Goal: Task Accomplishment & Management: Use online tool/utility

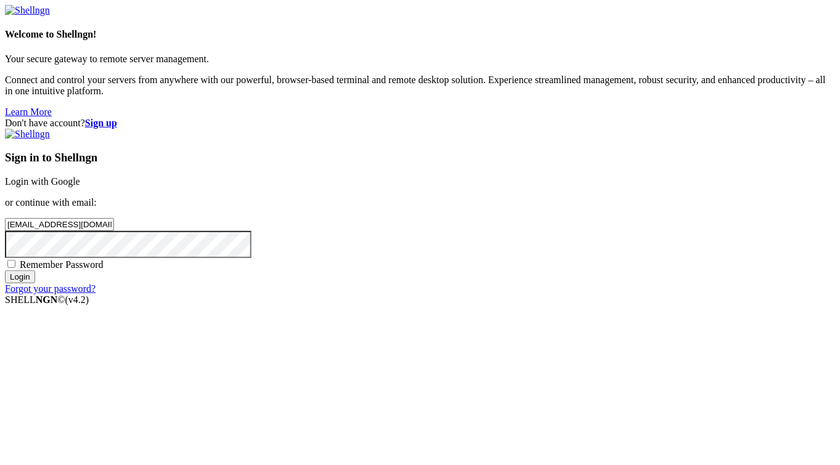
click at [80, 176] on link "Login with Google" at bounding box center [42, 181] width 75 height 10
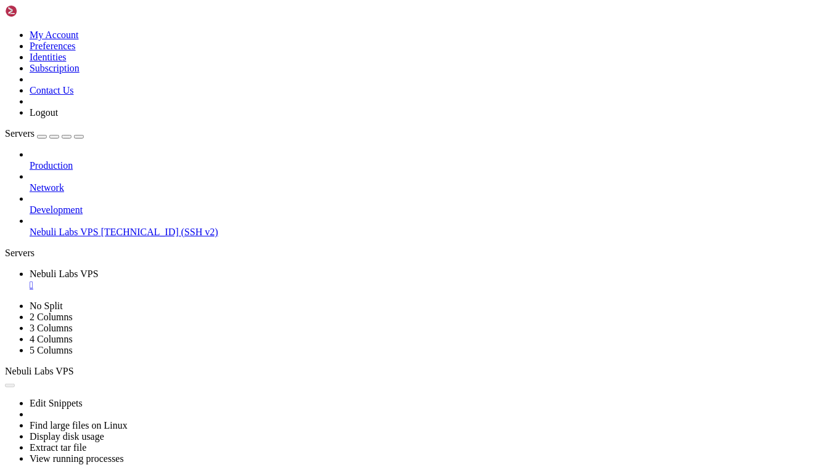
scroll to position [83, 0]
click at [10, 386] on b "button" at bounding box center [10, 386] width 0 height 0
click at [15, 384] on button "button" at bounding box center [10, 386] width 10 height 4
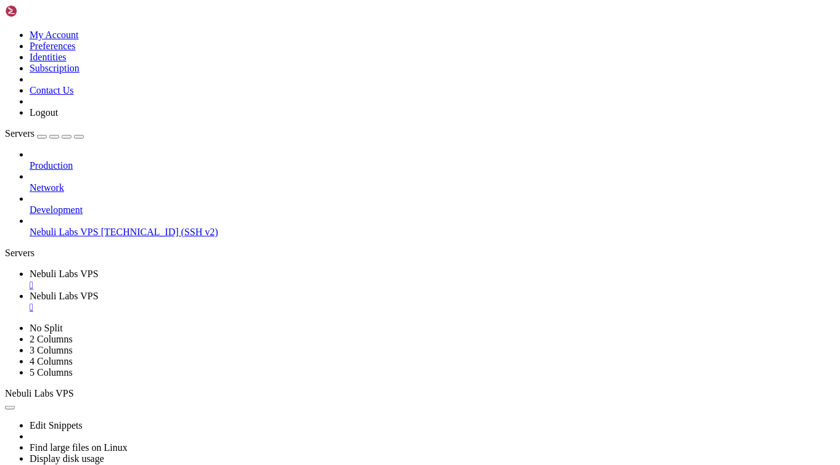
type input "/root/NB-Verification"
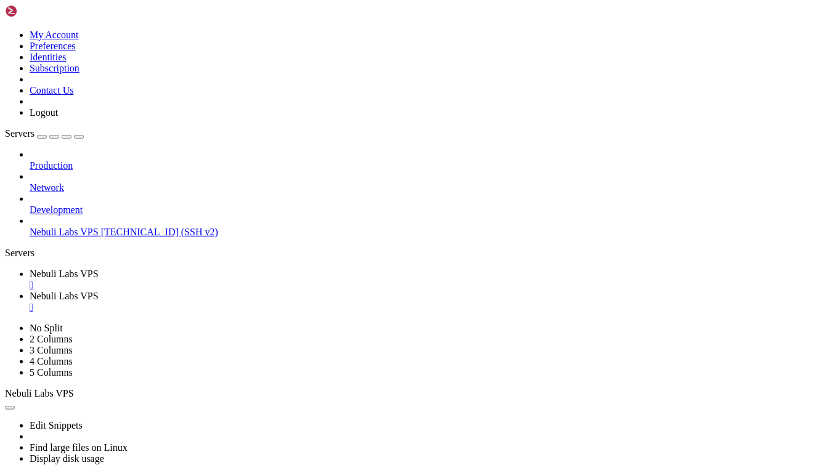
type textarea "client.login(BOT_TOKEN);"
click at [99, 269] on span "Nebuli Labs VPS" at bounding box center [64, 274] width 69 height 10
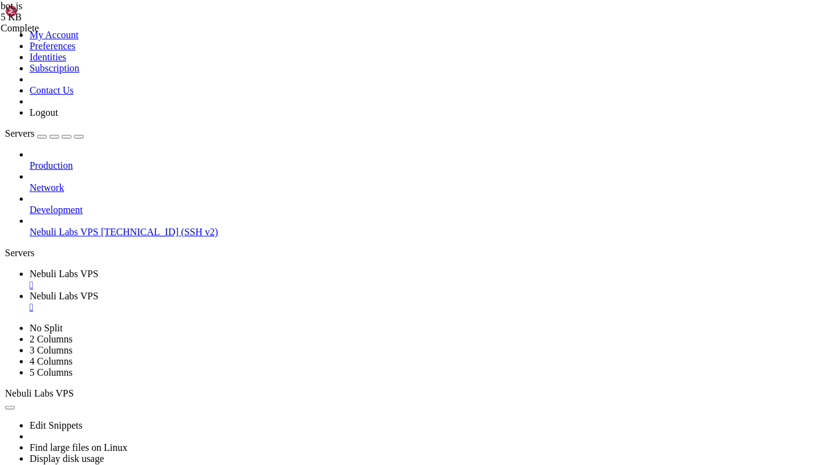
click at [99, 291] on span "Nebuli Labs VPS" at bounding box center [64, 296] width 69 height 10
drag, startPoint x: 283, startPoint y: 43, endPoint x: 186, endPoint y: 47, distance: 96.9
drag, startPoint x: 290, startPoint y: 45, endPoint x: 213, endPoint y: 46, distance: 77.7
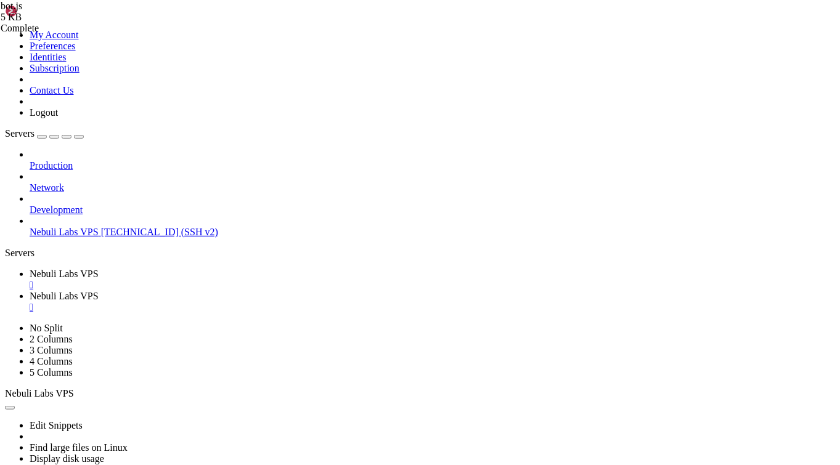
click at [200, 269] on link "Nebuli Labs VPS " at bounding box center [433, 280] width 806 height 22
click at [99, 291] on span "Nebuli Labs VPS" at bounding box center [64, 296] width 69 height 10
click at [99, 269] on span "Nebuli Labs VPS" at bounding box center [64, 274] width 69 height 10
click at [99, 291] on span "Nebuli Labs VPS" at bounding box center [64, 296] width 69 height 10
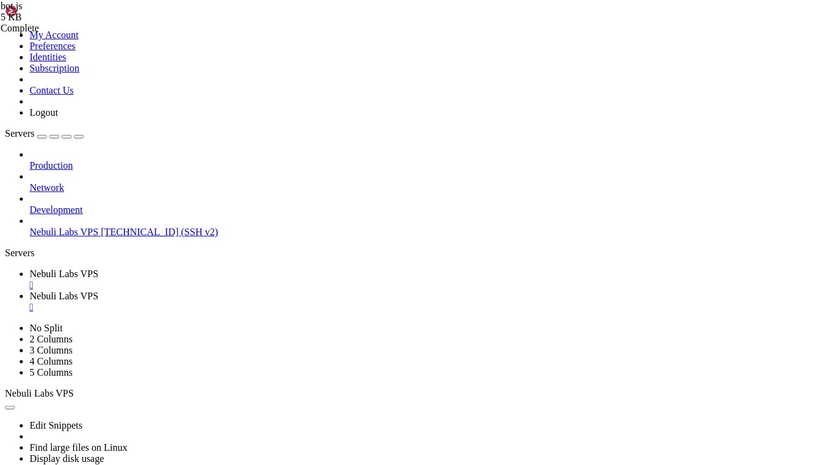
click at [99, 269] on span "Nebuli Labs VPS" at bounding box center [64, 274] width 69 height 10
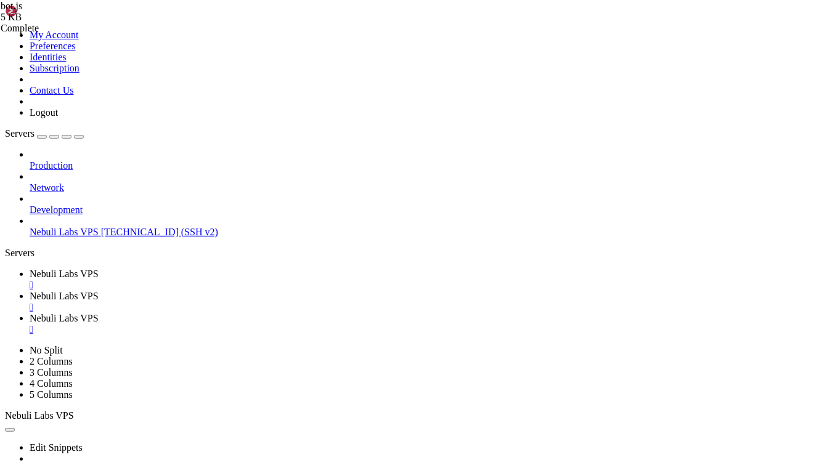
click at [463, 324] on div "" at bounding box center [433, 329] width 806 height 11
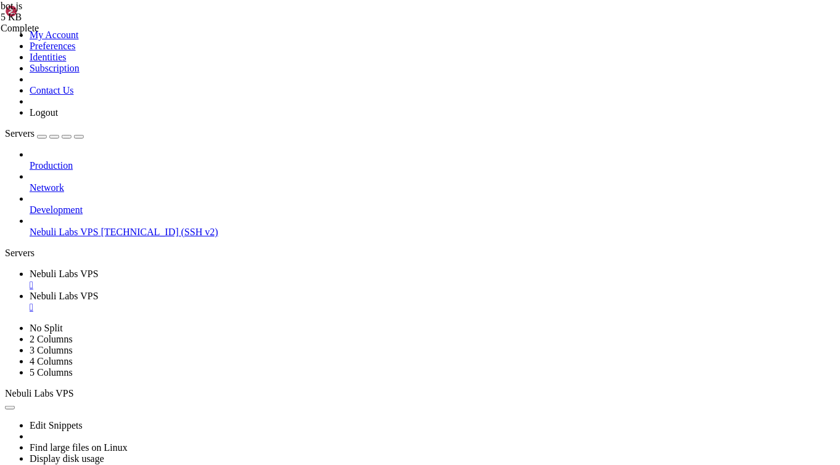
click at [99, 269] on span "Nebuli Labs VPS" at bounding box center [64, 274] width 69 height 10
click at [99, 291] on span "Nebuli Labs VPS" at bounding box center [64, 296] width 69 height 10
click at [206, 269] on link "Nebuli Labs VPS " at bounding box center [433, 280] width 806 height 22
click at [306, 291] on link "Nebuli Labs VPS " at bounding box center [433, 302] width 806 height 22
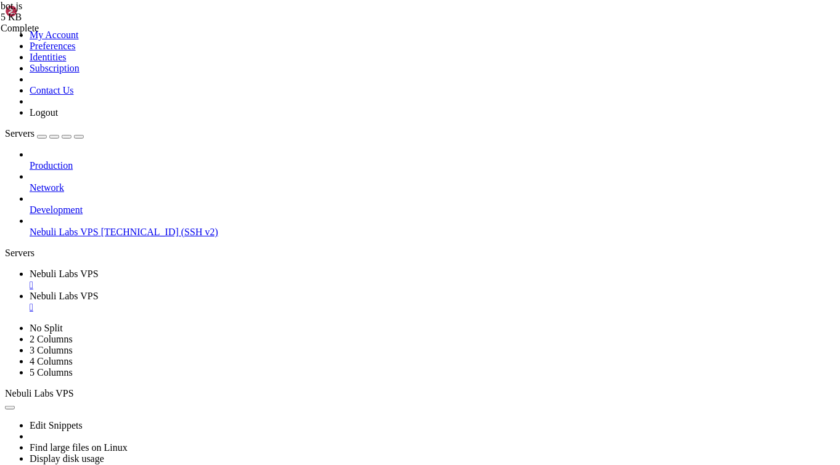
drag, startPoint x: 352, startPoint y: 41, endPoint x: 214, endPoint y: 56, distance: 138.2
click at [99, 269] on span "Nebuli Labs VPS" at bounding box center [64, 274] width 69 height 10
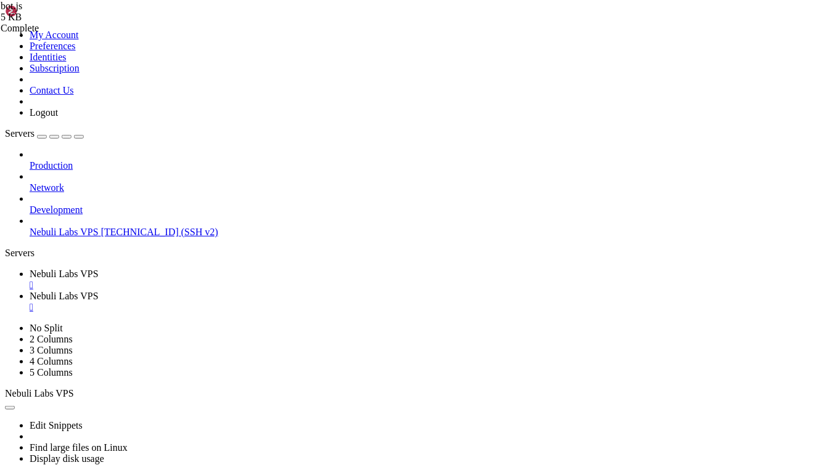
click at [298, 291] on link "Nebuli Labs VPS " at bounding box center [433, 302] width 806 height 22
click at [206, 269] on link "Nebuli Labs VPS " at bounding box center [433, 280] width 806 height 22
click at [274, 291] on link "Nebuli Labs VPS " at bounding box center [433, 302] width 806 height 22
click at [99, 269] on span "Nebuli Labs VPS" at bounding box center [64, 274] width 69 height 10
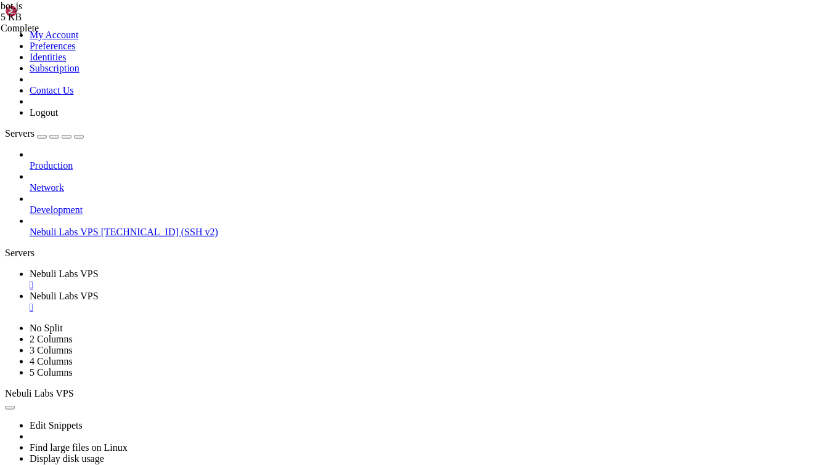
click at [99, 291] on span "Nebuli Labs VPS" at bounding box center [64, 296] width 69 height 10
drag, startPoint x: 335, startPoint y: 46, endPoint x: 218, endPoint y: 59, distance: 118.4
drag, startPoint x: 349, startPoint y: 46, endPoint x: 217, endPoint y: 53, distance: 132.1
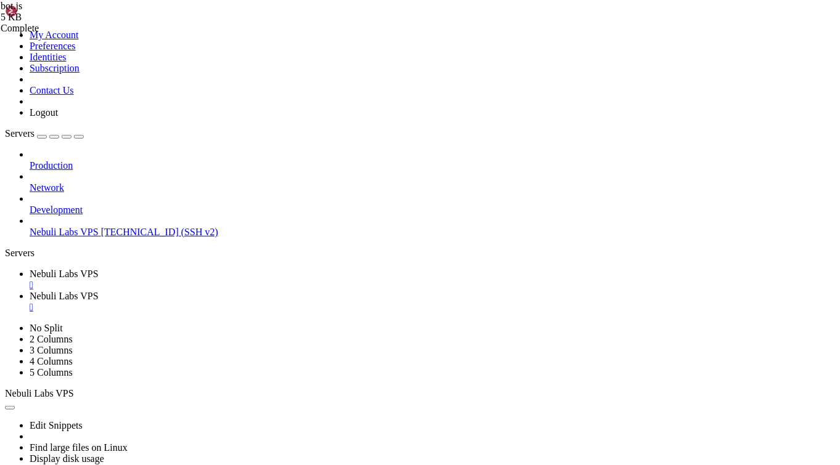
type input "/root/NB-Verification"
drag, startPoint x: 227, startPoint y: 157, endPoint x: 179, endPoint y: 55, distance: 112.2
type textarea "{ "type": "service_account","
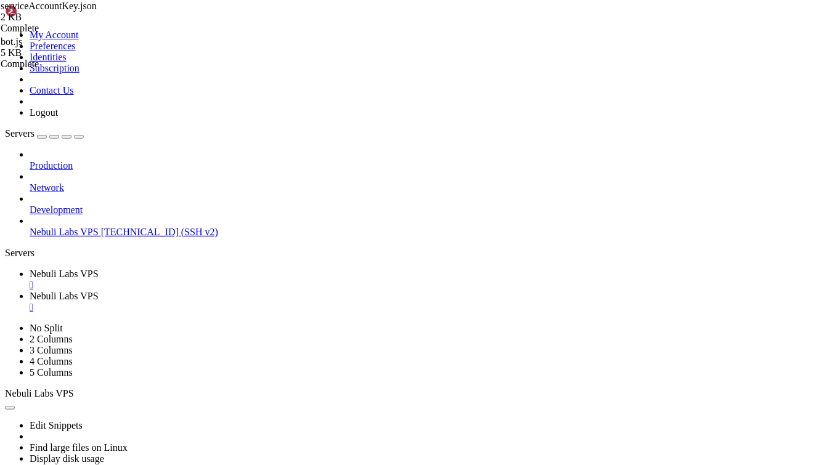
drag, startPoint x: 398, startPoint y: 38, endPoint x: 214, endPoint y: 51, distance: 183.5
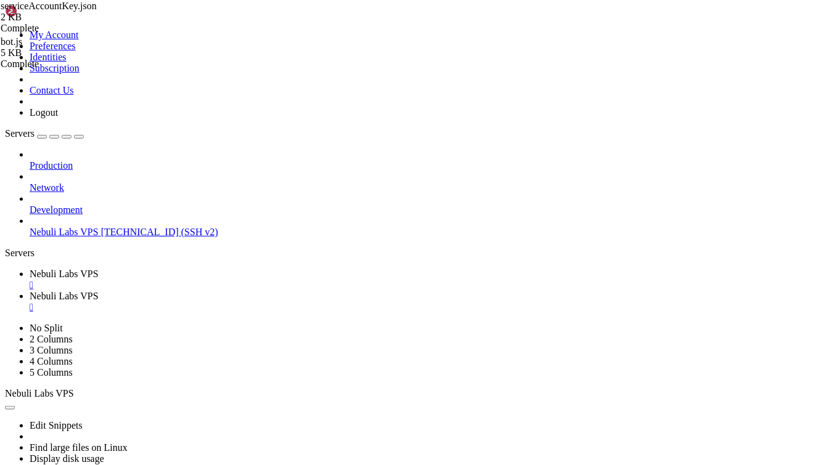
type input "/root/NebuliLabs-Bot"
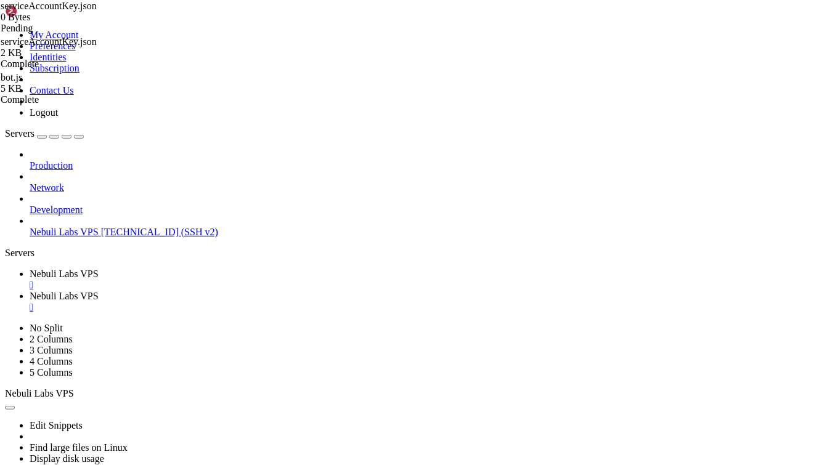
click at [354, 302] on div "" at bounding box center [433, 307] width 806 height 11
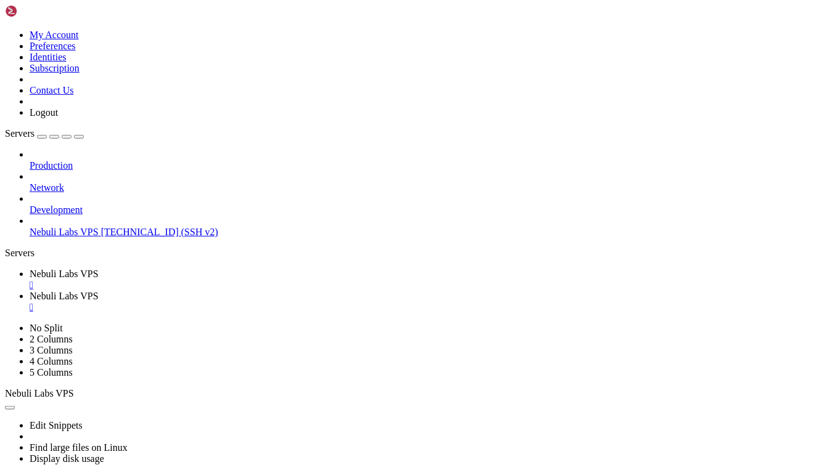
type input "/root/NebuliLabs-Bot"
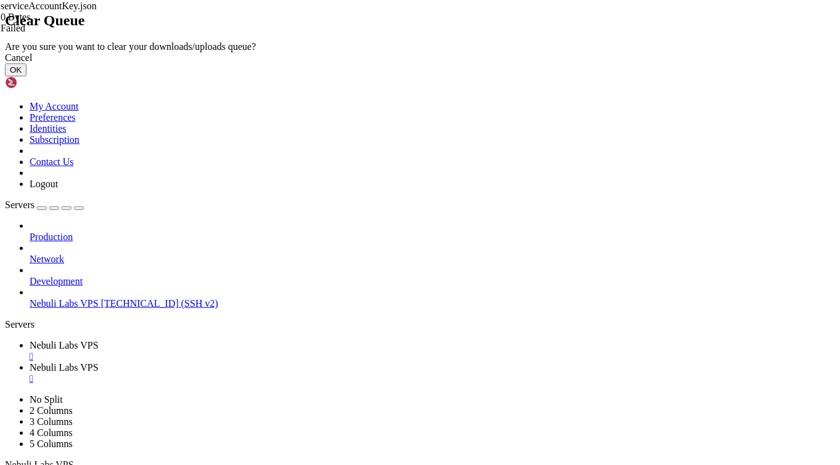
click at [27, 76] on button "OK" at bounding box center [16, 69] width 22 height 13
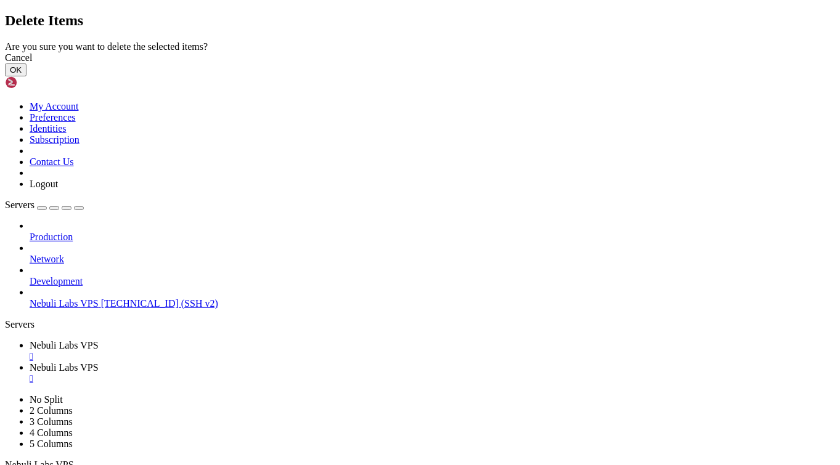
click at [27, 76] on button "OK" at bounding box center [16, 69] width 22 height 13
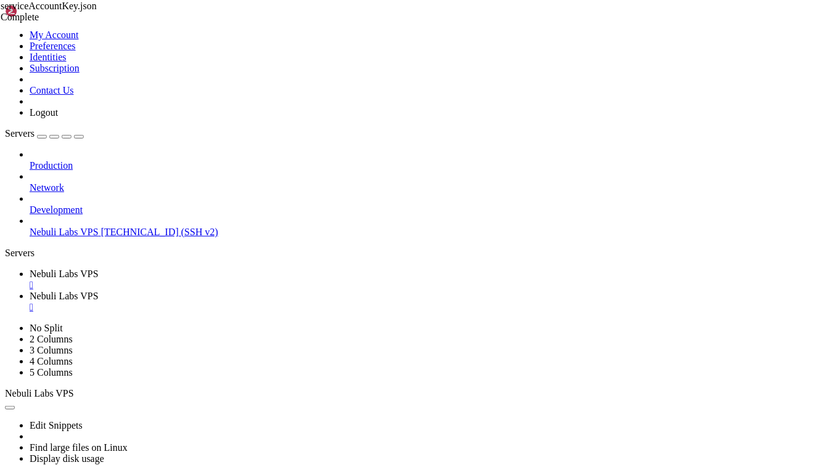
type textarea "}"
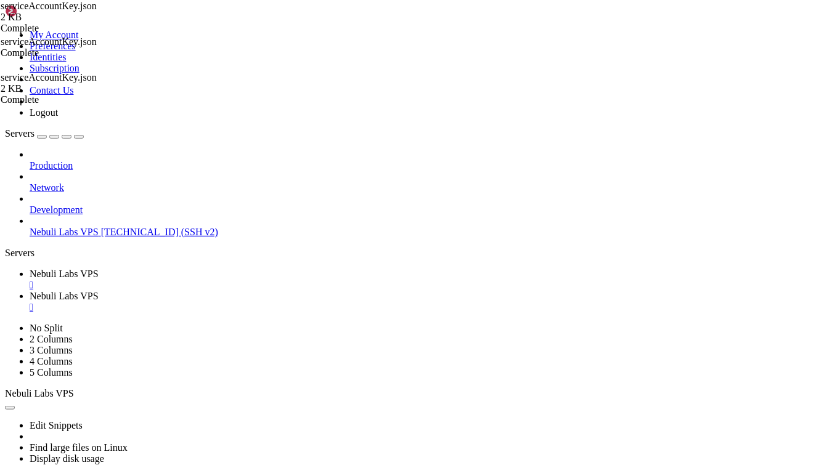
click at [357, 302] on div "" at bounding box center [433, 307] width 806 height 11
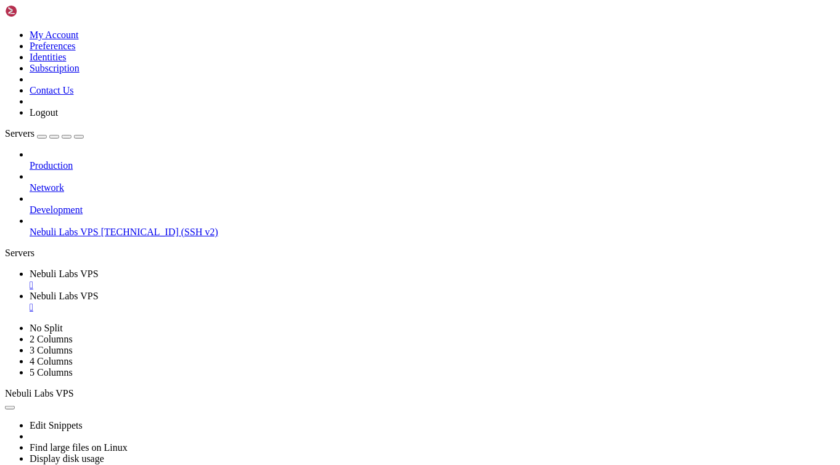
type input "/root/NebuliLabs-Bot"
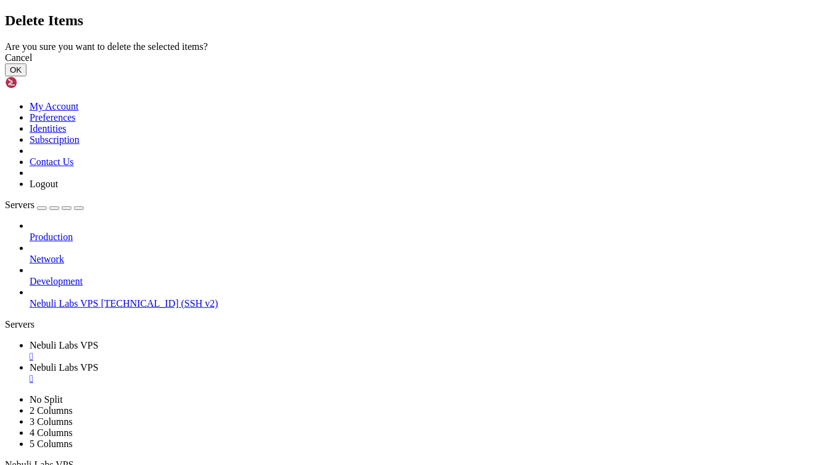
click at [27, 76] on button "OK" at bounding box center [16, 69] width 22 height 13
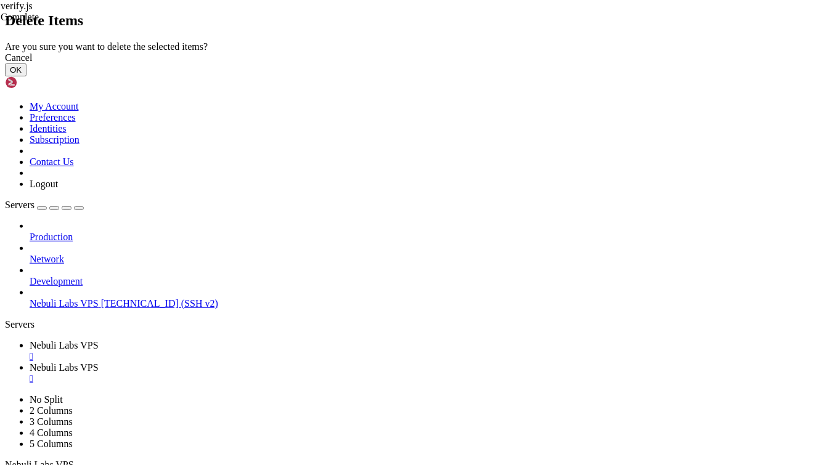
click at [27, 76] on button "OK" at bounding box center [16, 69] width 22 height 13
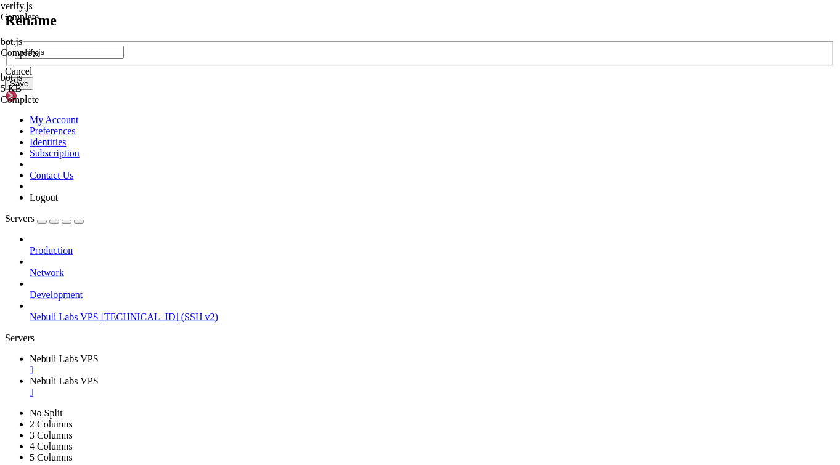
type input "verify.js"
click at [33, 90] on button "Save" at bounding box center [19, 83] width 28 height 13
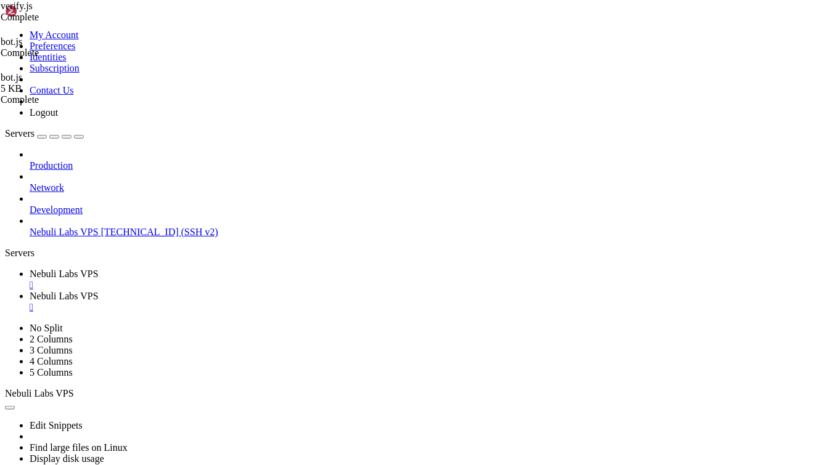
type textarea "client.login(BOT_TOKEN);"
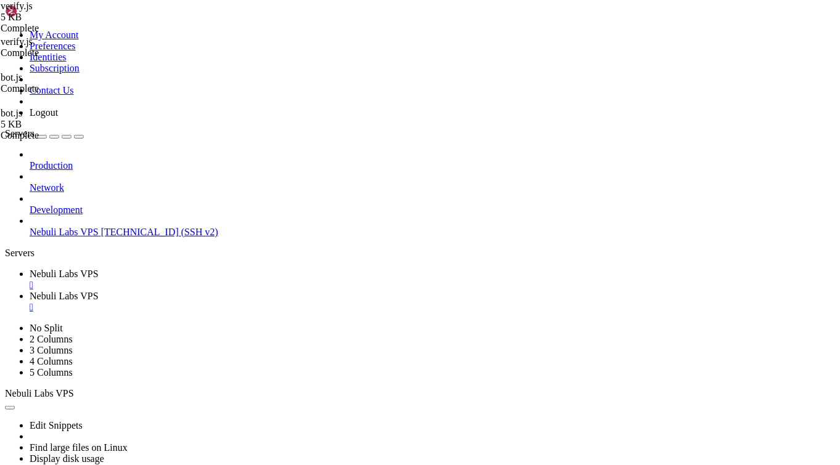
paste textarea "385288483592994826"
drag, startPoint x: 274, startPoint y: 354, endPoint x: 125, endPoint y: 352, distance: 149.8
type textarea "// DM users on join"
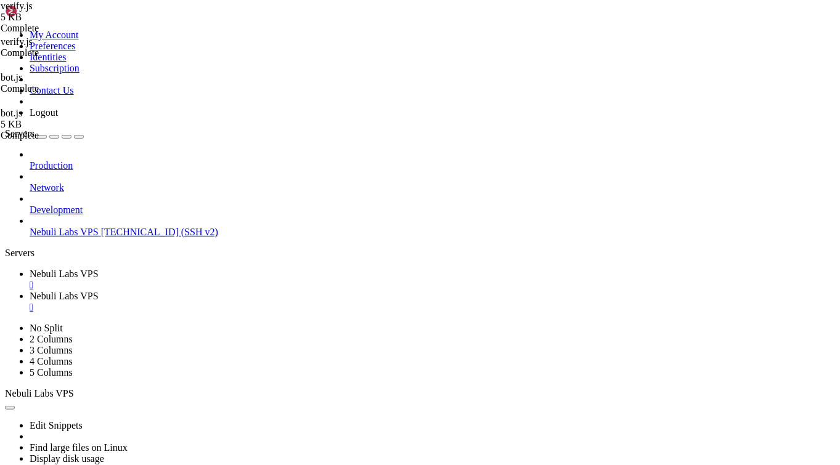
drag, startPoint x: 282, startPoint y: 283, endPoint x: 175, endPoint y: 280, distance: 107.3
type textarea "// Button interaction"
drag, startPoint x: 298, startPoint y: 185, endPoint x: 176, endPoint y: 183, distance: 122.1
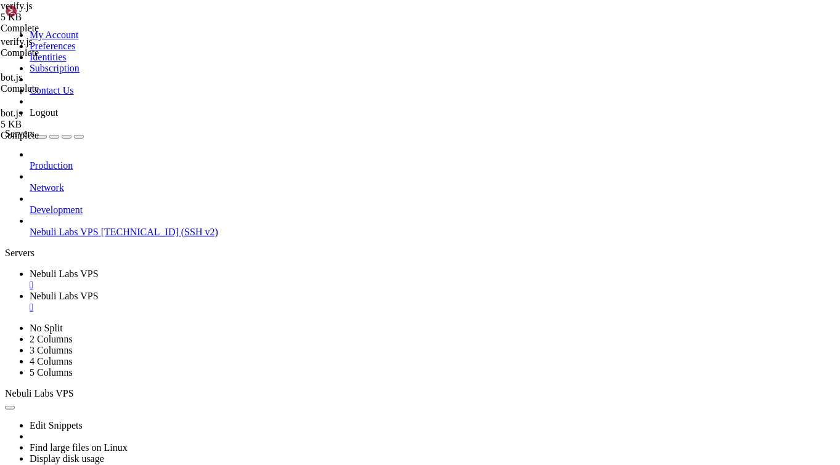
type textarea "// Slash command handler"
drag, startPoint x: 293, startPoint y: 106, endPoint x: 159, endPoint y: 106, distance: 134.4
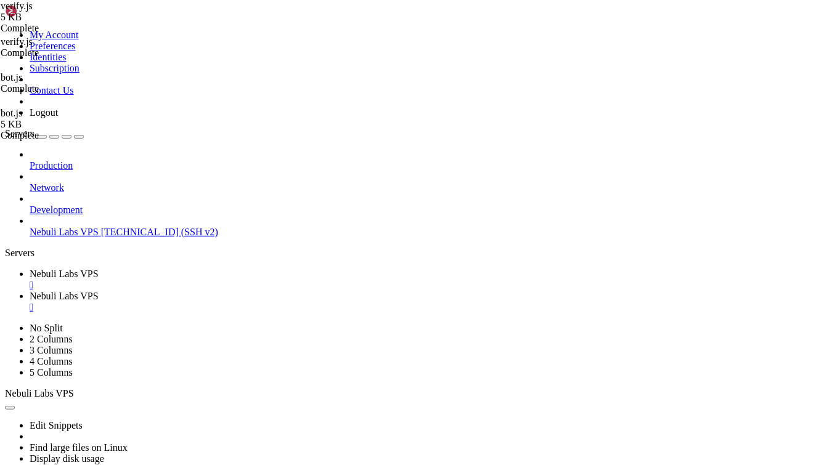
type textarea "// Register slash commands"
drag, startPoint x: 251, startPoint y: 94, endPoint x: 126, endPoint y: 92, distance: 125.7
type textarea "// Firebase"
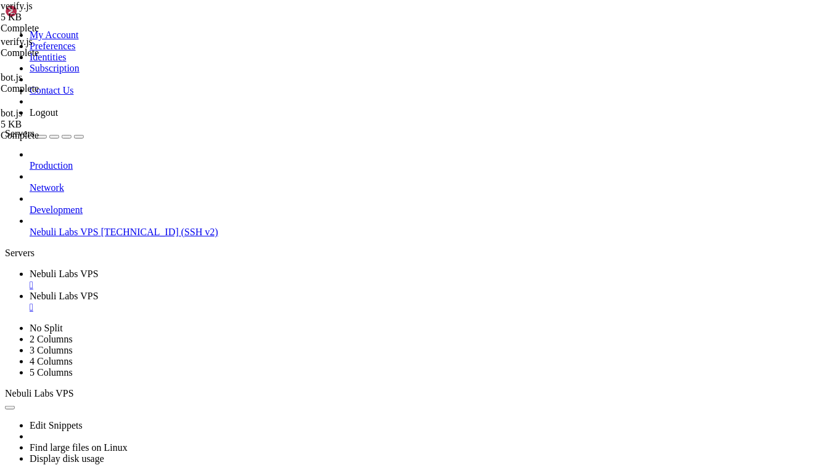
scroll to position [9, 0]
drag, startPoint x: 235, startPoint y: 149, endPoint x: 163, endPoint y: 149, distance: 72.1
type textarea "// Constants"
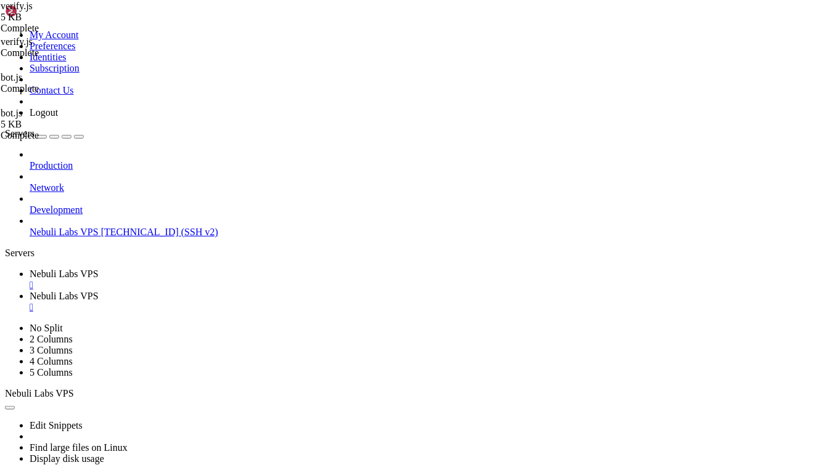
drag, startPoint x: 326, startPoint y: 178, endPoint x: 160, endPoint y: 179, distance: 166.4
type textarea "// Background verification checker"
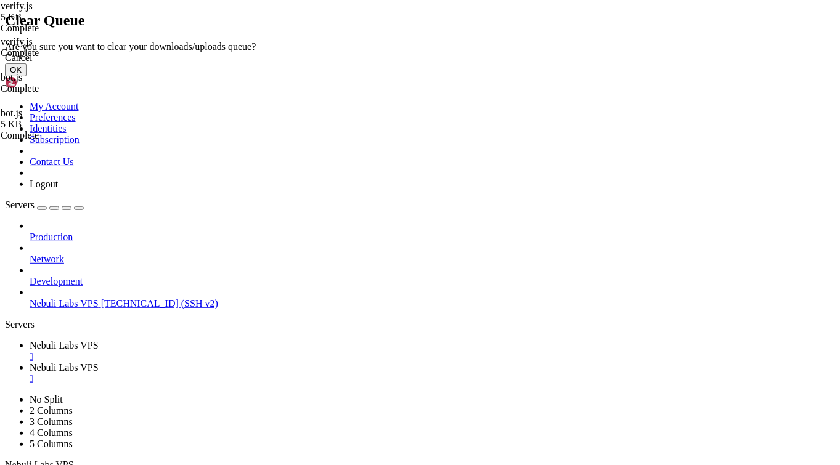
click at [27, 76] on button "OK" at bounding box center [16, 69] width 22 height 13
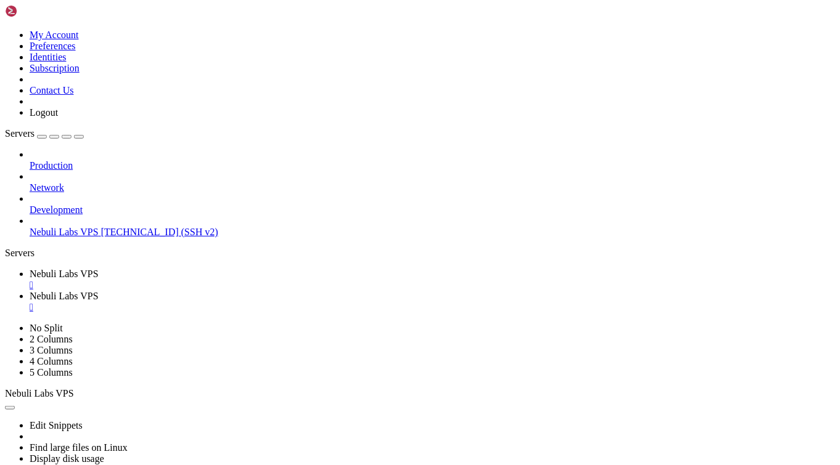
click at [22, 11] on span "bot.js" at bounding box center [12, 6] width 22 height 10
drag, startPoint x: 184, startPoint y: 91, endPoint x: 164, endPoint y: 57, distance: 39.8
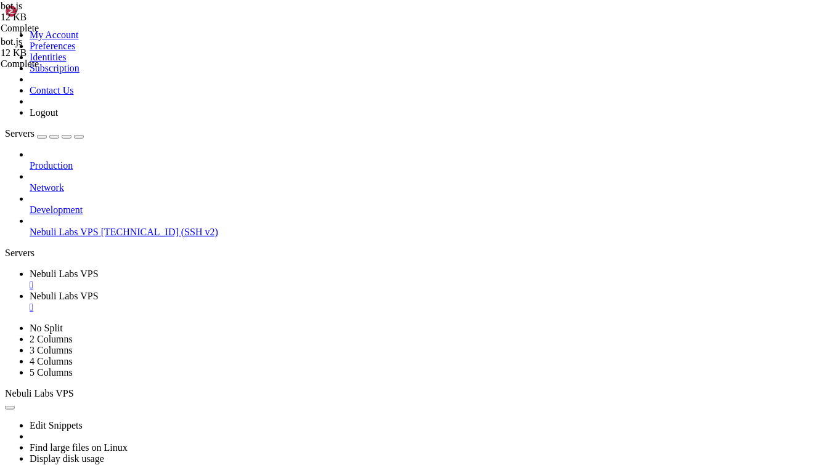
drag, startPoint x: 309, startPoint y: 156, endPoint x: 158, endPoint y: 155, distance: 151.0
type textarea "// ========== CONFIG =========="
drag, startPoint x: 439, startPoint y: 180, endPoint x: 325, endPoint y: 181, distance: 114.0
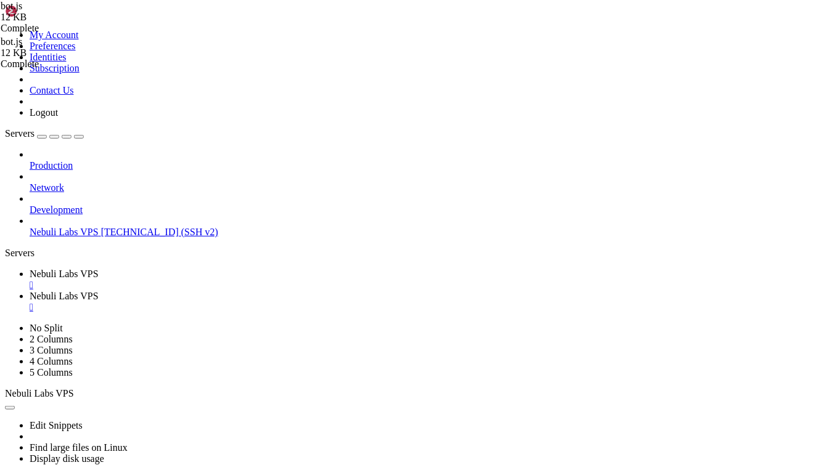
drag, startPoint x: 308, startPoint y: 202, endPoint x: 148, endPoint y: 202, distance: 160.3
type textarea "// ========== CLIENT =========="
drag, startPoint x: 529, startPoint y: 240, endPoint x: 316, endPoint y: 237, distance: 213.9
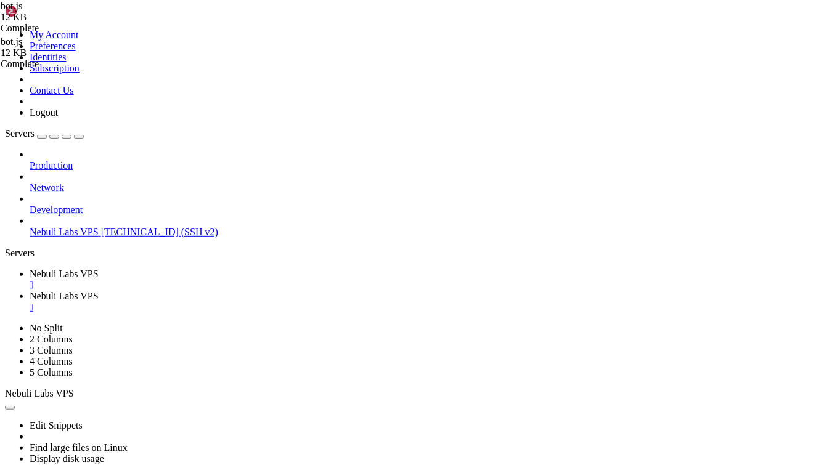
drag, startPoint x: 440, startPoint y: 276, endPoint x: 285, endPoint y: 275, distance: 155.3
drag, startPoint x: 507, startPoint y: 337, endPoint x: 165, endPoint y: 330, distance: 342.1
type textarea "// Replace plain @mentions (e.g. @everyone, @user) and <@id>, <@!id>, <@&roleid>"
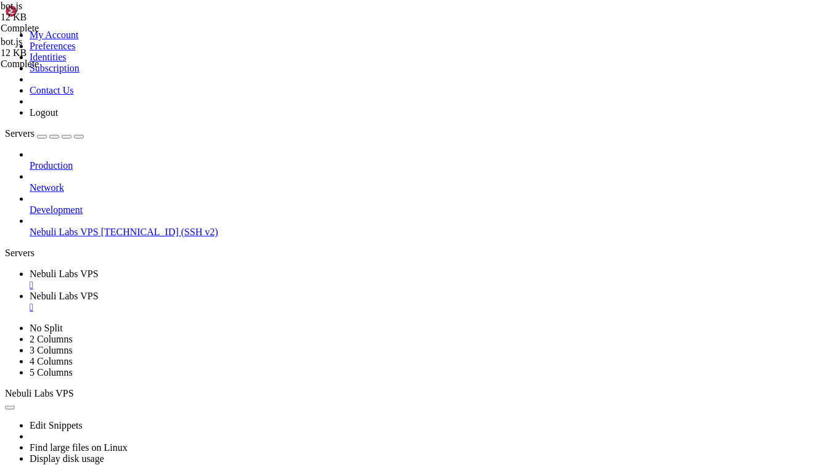
drag, startPoint x: 289, startPoint y: 319, endPoint x: 130, endPoint y: 320, distance: 159.0
type textarea "// ======= Helpers ======="
drag, startPoint x: 365, startPoint y: 379, endPoint x: 147, endPoint y: 379, distance: 218.2
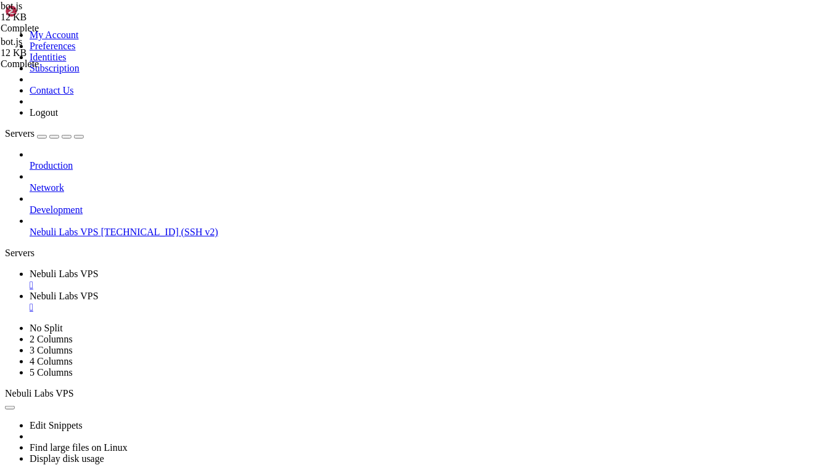
type textarea "// prompt should already be redacted by caller"
drag, startPoint x: 419, startPoint y: 309, endPoint x: 128, endPoint y: 309, distance: 290.3
type textarea "// Support multiple possible shapes (message, delta, text)"
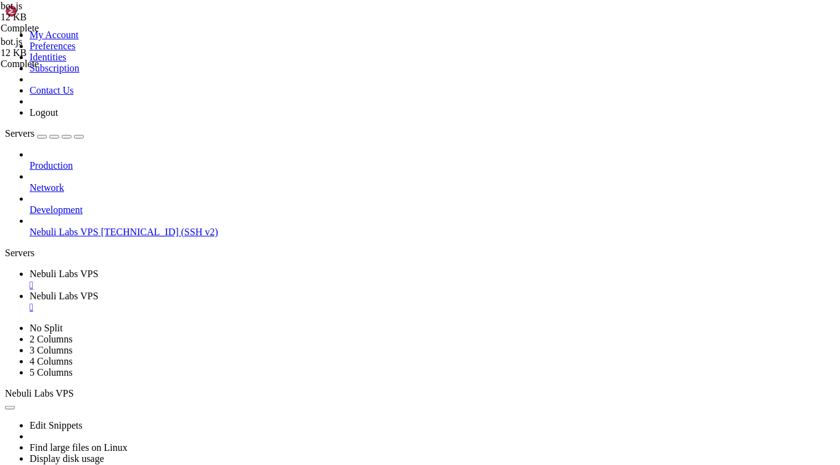
drag, startPoint x: 364, startPoint y: 385, endPoint x: 171, endPoint y: 386, distance: 193.5
type textarea "// ===== MESSAGE HANDLER (commands + AI) ====="
drag, startPoint x: 407, startPoint y: 415, endPoint x: 280, endPoint y: 425, distance: 127.3
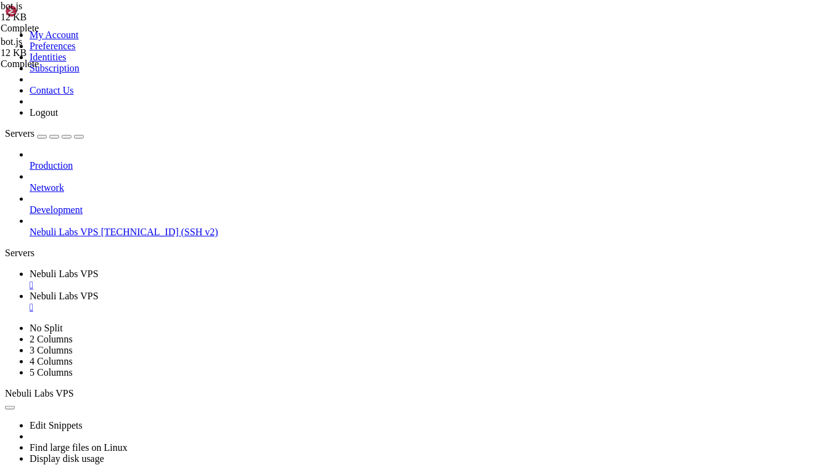
type textarea "// AI channel behavior (only when not running a command)"
drag, startPoint x: 416, startPoint y: 420, endPoint x: 167, endPoint y: 422, distance: 249.0
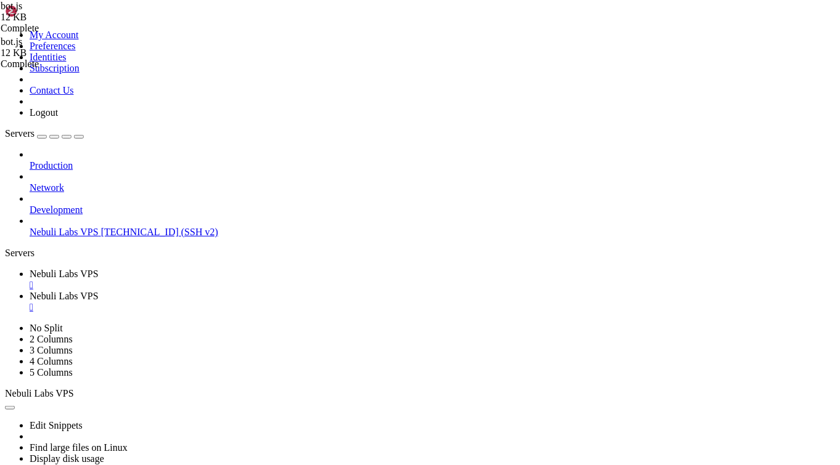
drag, startPoint x: 332, startPoint y: 227, endPoint x: 139, endPoint y: 226, distance: 192.9
type textarea "// redact mentions in user input"
drag, startPoint x: 361, startPoint y: 295, endPoint x: 137, endPoint y: 291, distance: 223.2
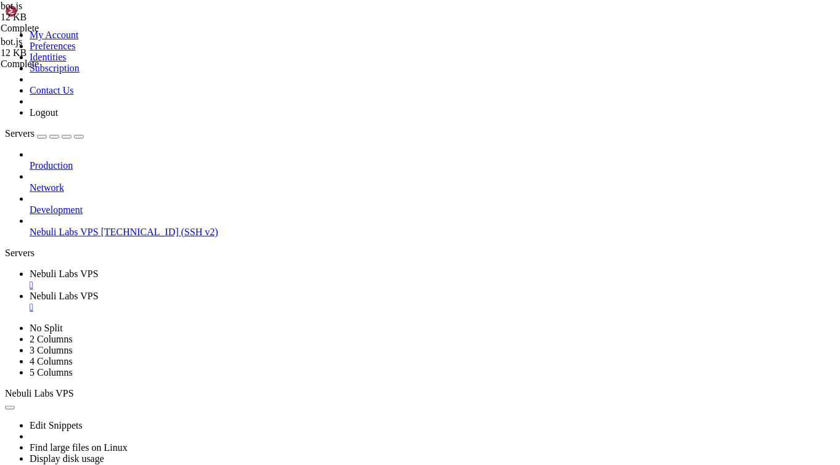
type textarea "// redact mentions in AI reply as well"
drag, startPoint x: 383, startPoint y: 308, endPoint x: 169, endPoint y: 310, distance: 213.3
type textarea "// Split long replies into 2000-char chunks"
drag, startPoint x: 309, startPoint y: 422, endPoint x: 163, endPoint y: 419, distance: 146.7
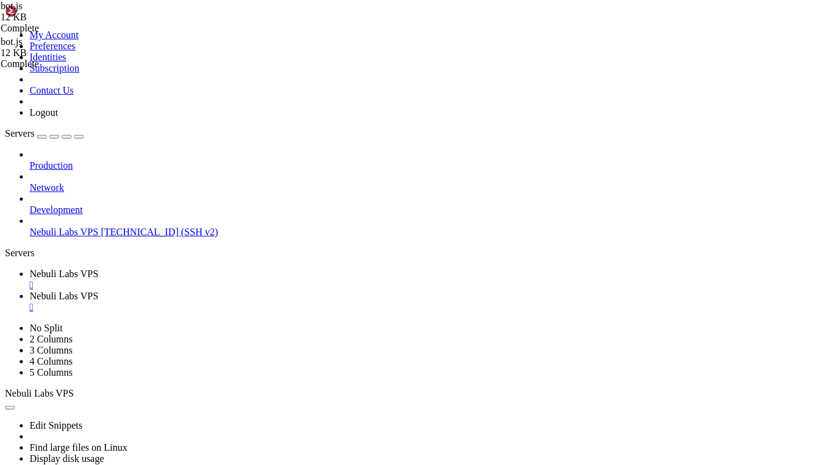
type textarea "// If not a command, ignore"
drag, startPoint x: 259, startPoint y: 288, endPoint x: 145, endPoint y: 287, distance: 114.0
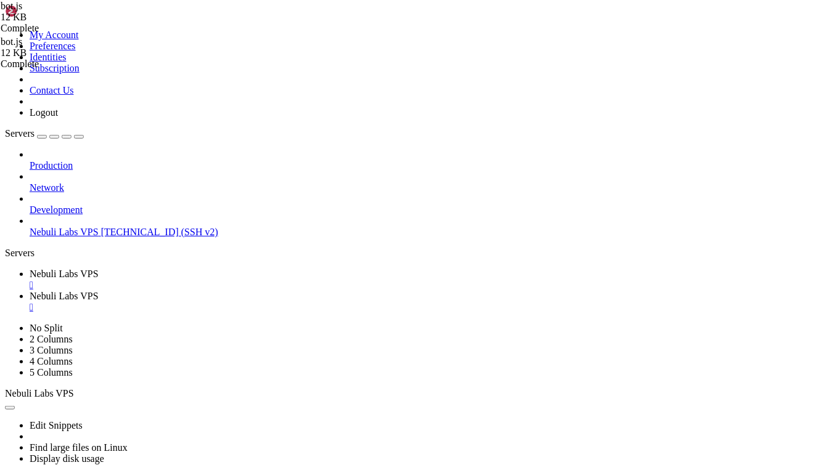
type textarea "// Parse command"
drag, startPoint x: 243, startPoint y: 333, endPoint x: 178, endPoint y: 317, distance: 67.9
type textarea "// ----- COMMANDS -----"
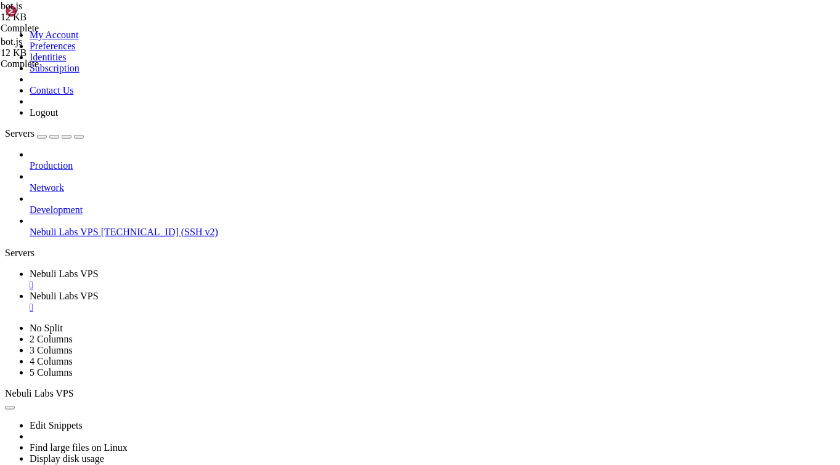
drag, startPoint x: 290, startPoint y: 316, endPoint x: 165, endPoint y: 319, distance: 125.2
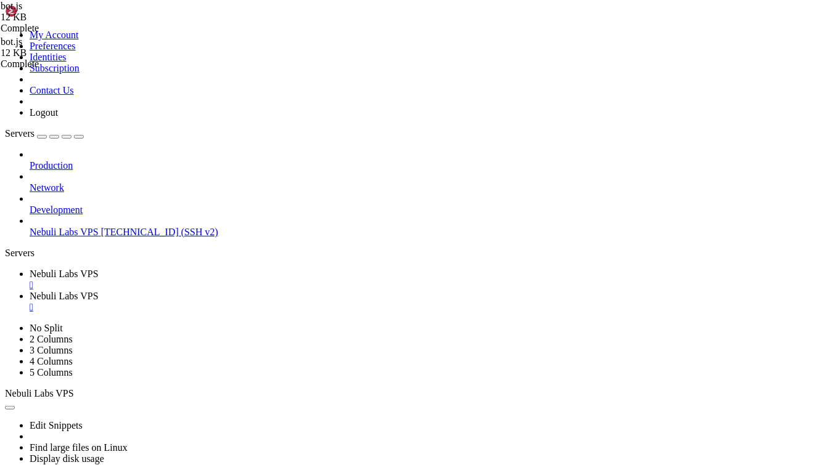
drag, startPoint x: 414, startPoint y: 377, endPoint x: 151, endPoint y: 379, distance: 262.6
type textarea "// Optionally delete the command message for cleanliness"
drag, startPoint x: 312, startPoint y: 422, endPoint x: 324, endPoint y: 423, distance: 12.3
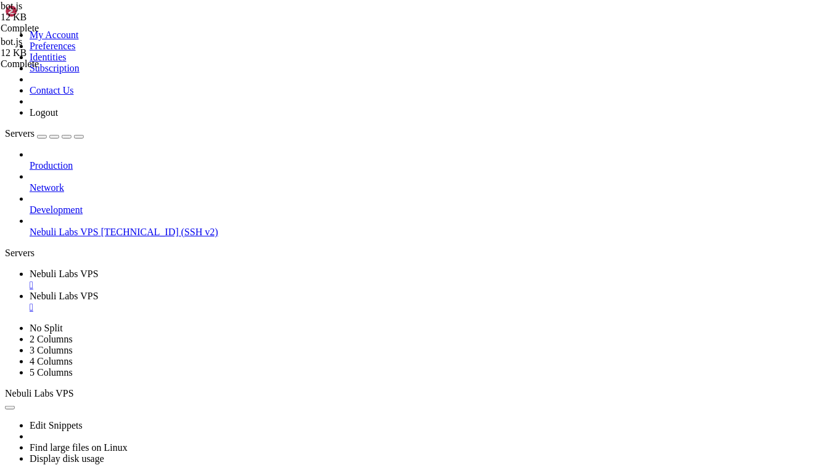
drag, startPoint x: 472, startPoint y: 166, endPoint x: 160, endPoint y: 160, distance: 312.6
type textarea "// Unknown command -> ignore or give short reply // message.channel.send("Unkno…"
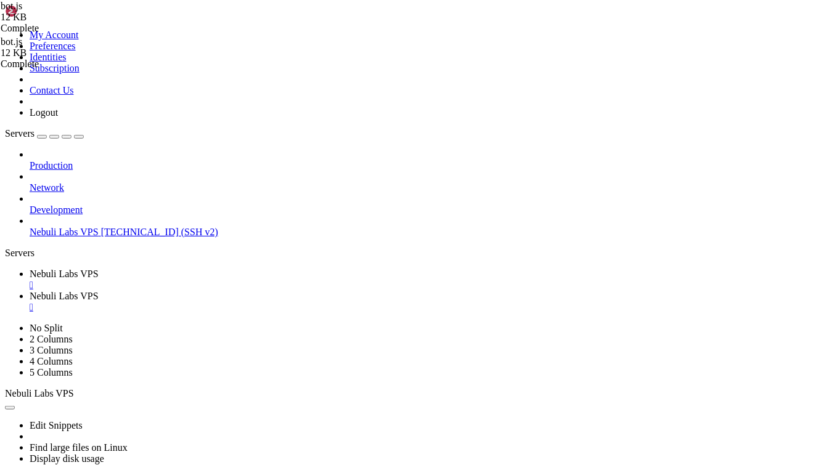
drag, startPoint x: 267, startPoint y: 176, endPoint x: 132, endPoint y: 174, distance: 135.6
type textarea "// ======= LOGIN ======="
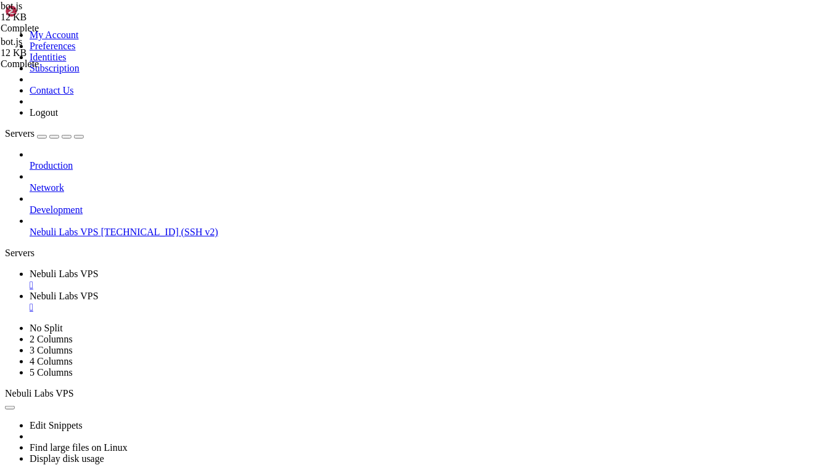
scroll to position [862, 0]
drag, startPoint x: 472, startPoint y: 271, endPoint x: 237, endPoint y: 269, distance: 234.2
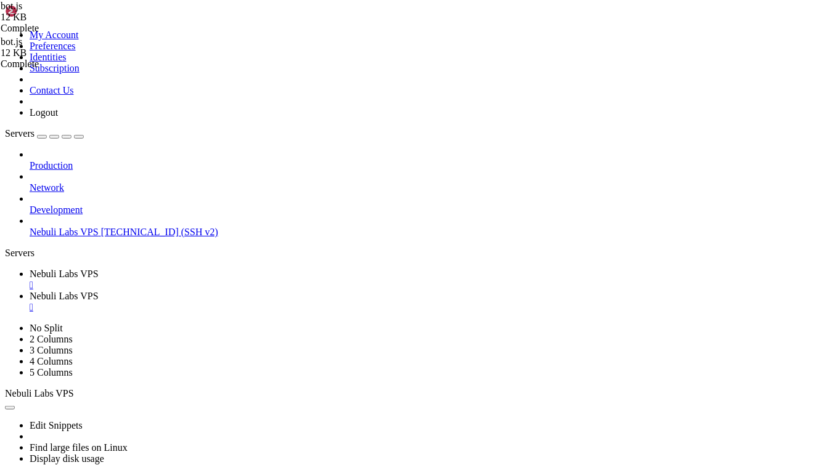
scroll to position [1222, 0]
type textarea "\n" +"
drag, startPoint x: 293, startPoint y: 311, endPoint x: 251, endPoint y: 309, distance: 41.9
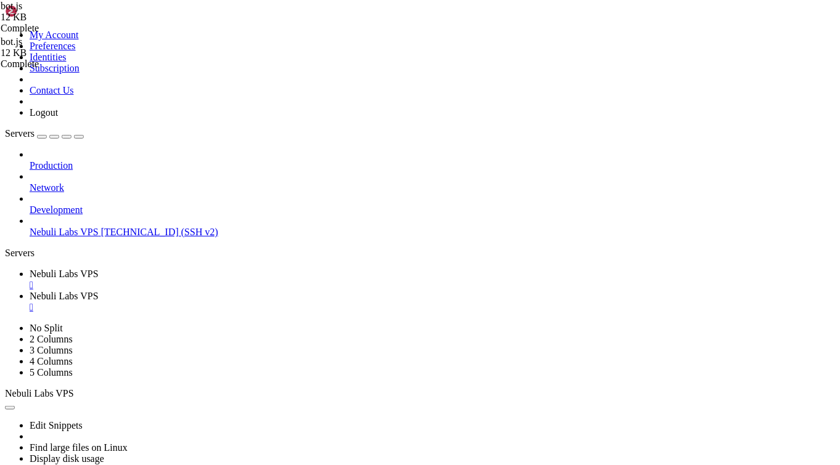
drag, startPoint x: 295, startPoint y: 311, endPoint x: 230, endPoint y: 308, distance: 65.4
drag, startPoint x: 372, startPoint y: 308, endPoint x: 165, endPoint y: 309, distance: 207.1
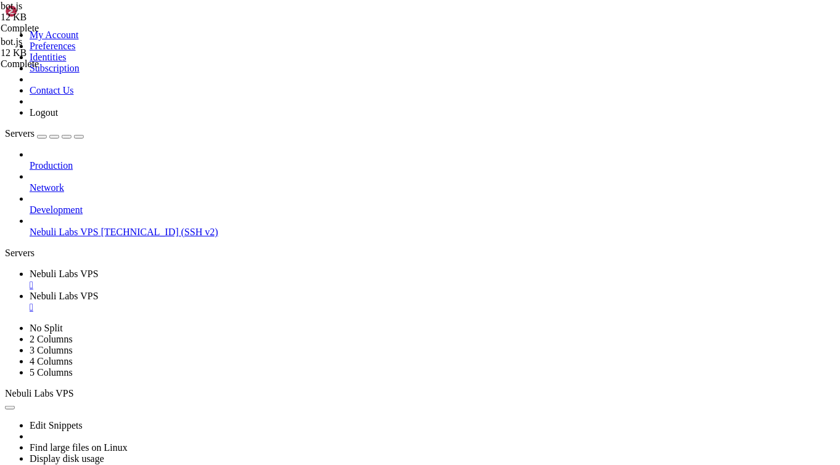
type textarea ""- Everything Working Funtionally\n" +"
paste textarea ""- Everything Working Funtionally\n" +"
drag, startPoint x: 248, startPoint y: 316, endPoint x: 218, endPoint y: 318, distance: 30.3
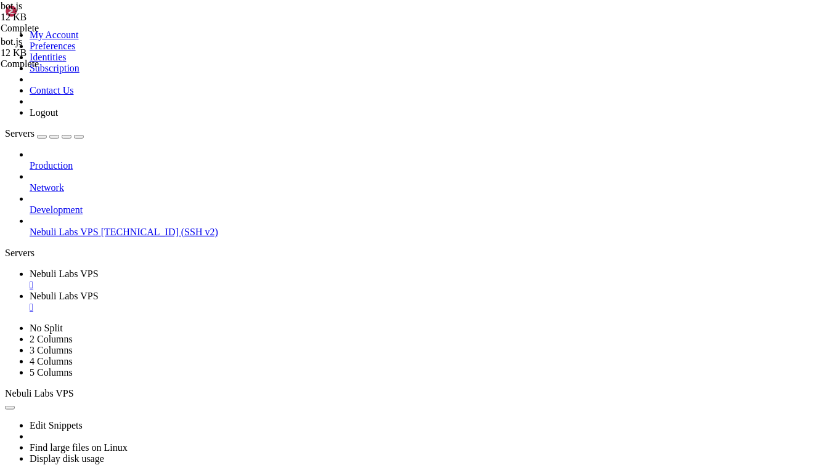
scroll to position [1129, 0]
drag, startPoint x: 551, startPoint y: 226, endPoint x: 484, endPoint y: 228, distance: 67.2
drag, startPoint x: 554, startPoint y: 224, endPoint x: 235, endPoint y: 225, distance: 318.7
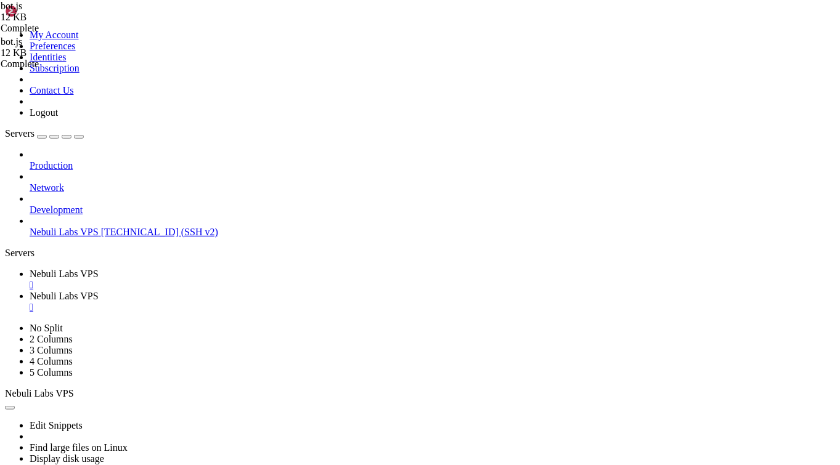
drag, startPoint x: 253, startPoint y: 261, endPoint x: 246, endPoint y: 262, distance: 6.8
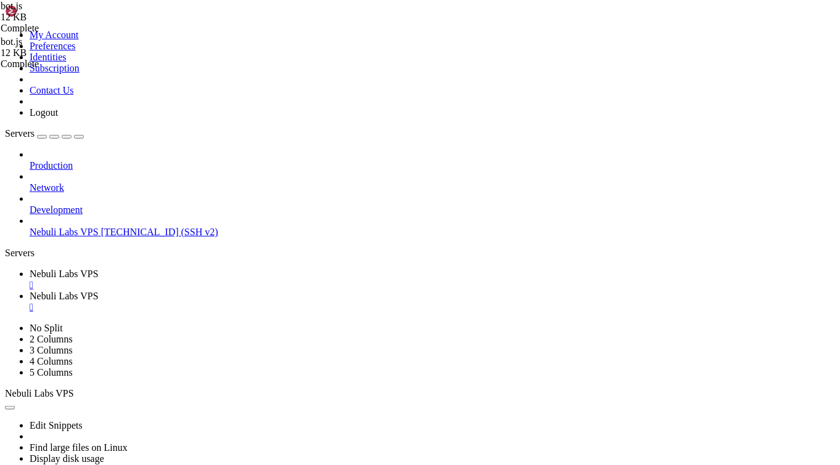
type textarea ""**NebuliOS**\n**Made by Nebuli Labs**\n- Fake Disguising Login\n- Web Search F…"
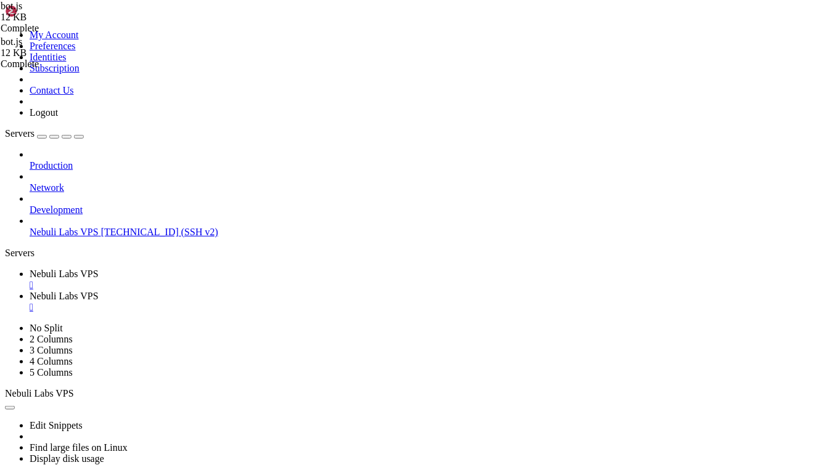
paste textarea "> **[Main Link]([URL][DOMAIN_NAME]) *(more links in discord)* **"
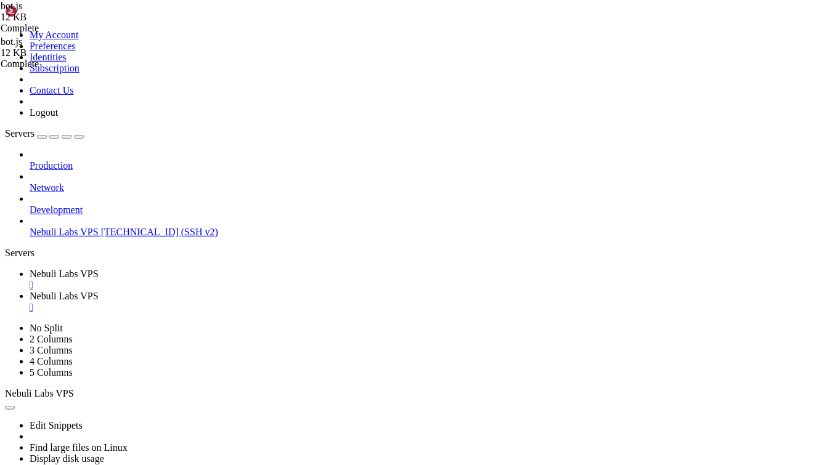
scroll to position [0, 22]
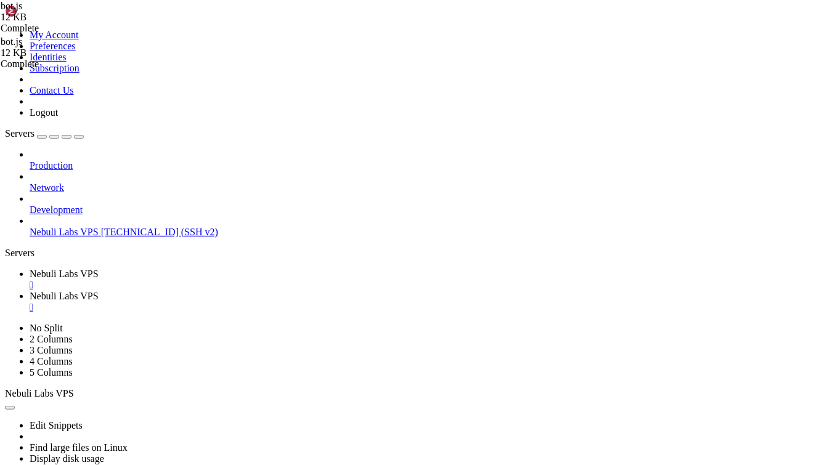
drag, startPoint x: 290, startPoint y: 251, endPoint x: 264, endPoint y: 251, distance: 25.9
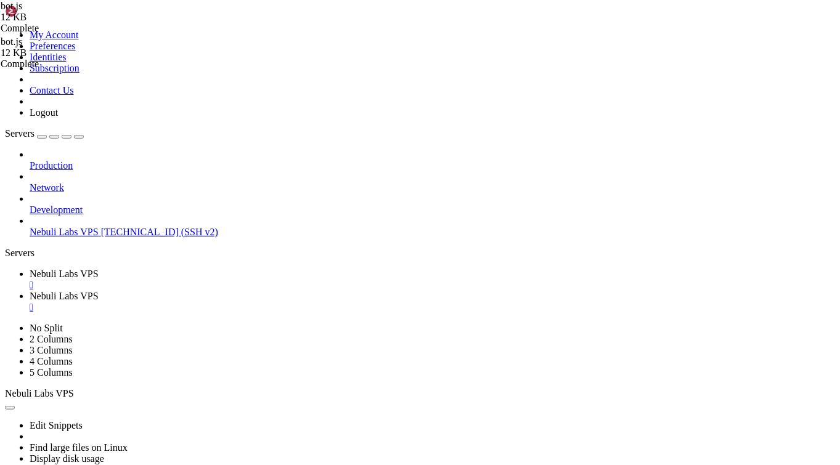
paste textarea "\n" +"
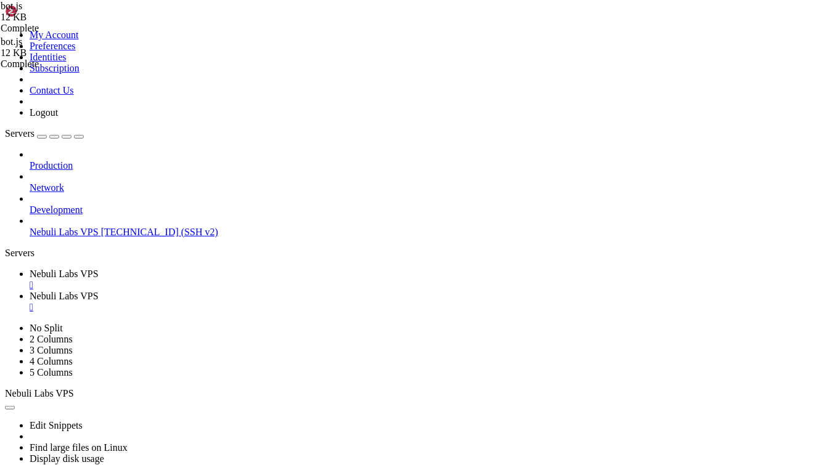
type textarea ""A sleek, clean, full html OS that includes:"
paste textarea ""\n" +"
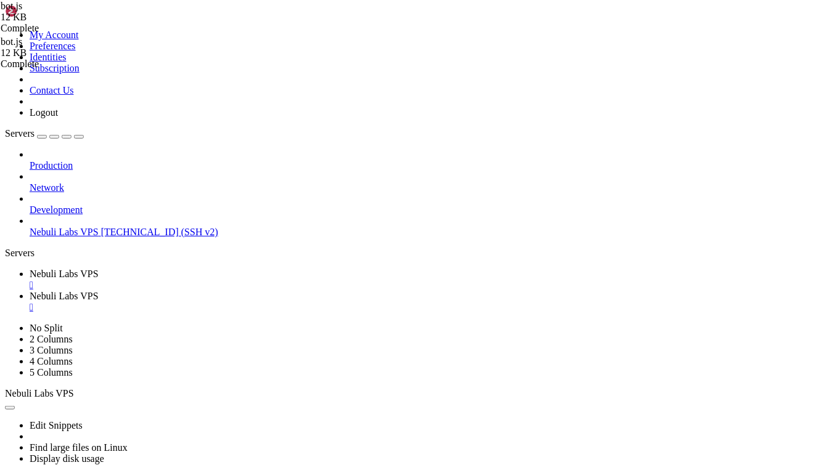
paste textarea "\n" +"
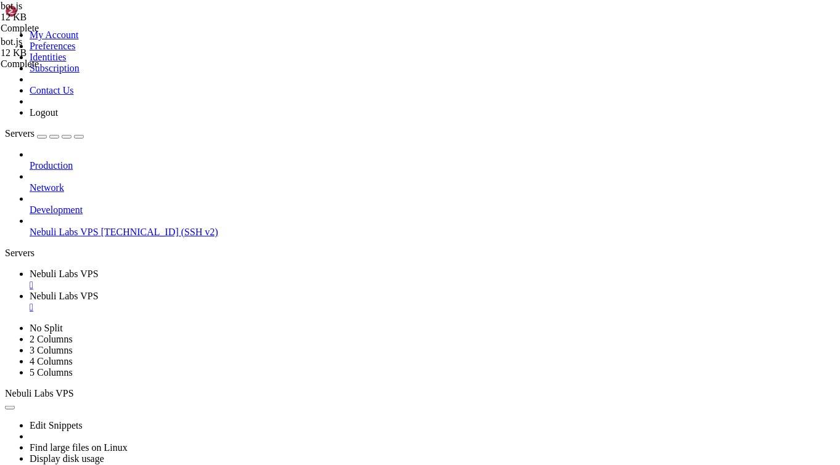
paste textarea "\n" +"
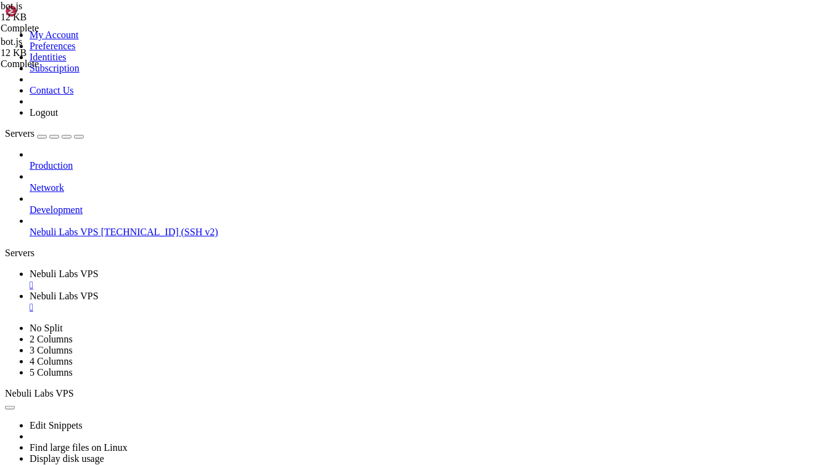
paste textarea "\n" +"
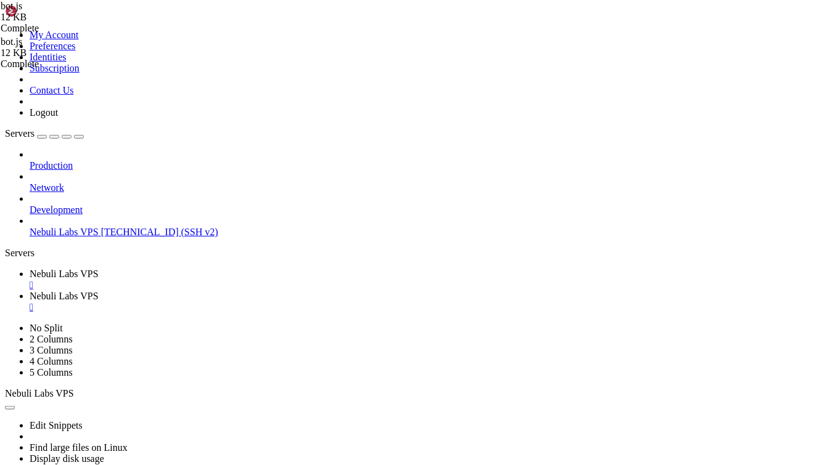
paste textarea "\n" +"
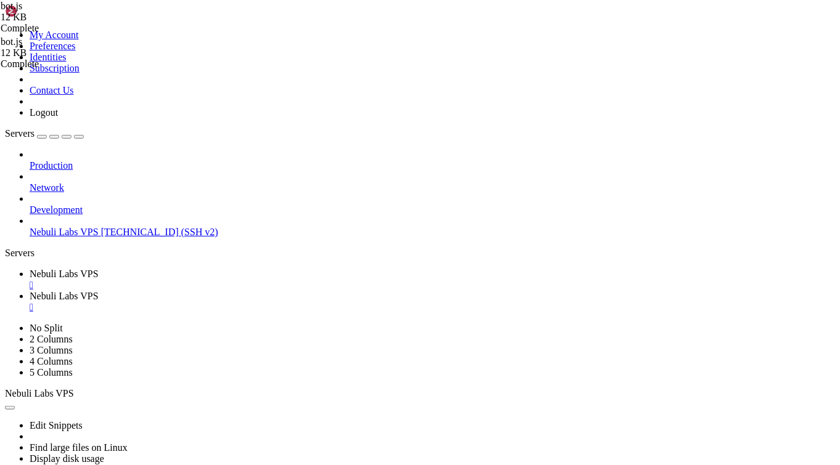
paste textarea "\n" +"
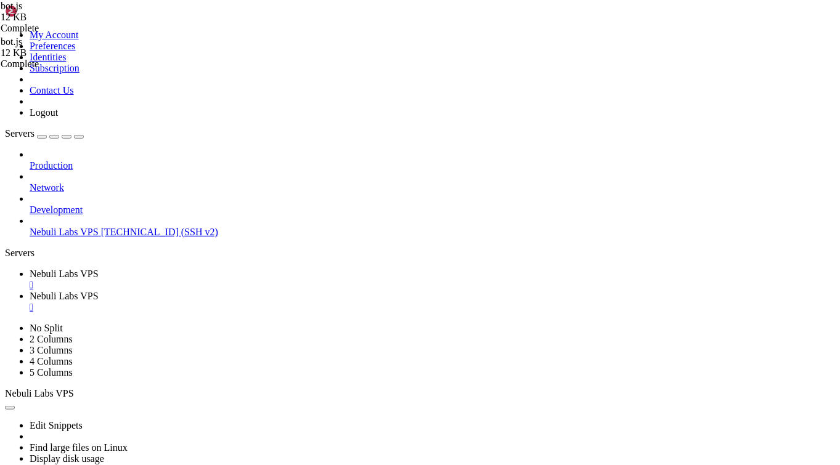
paste textarea "\n" +"
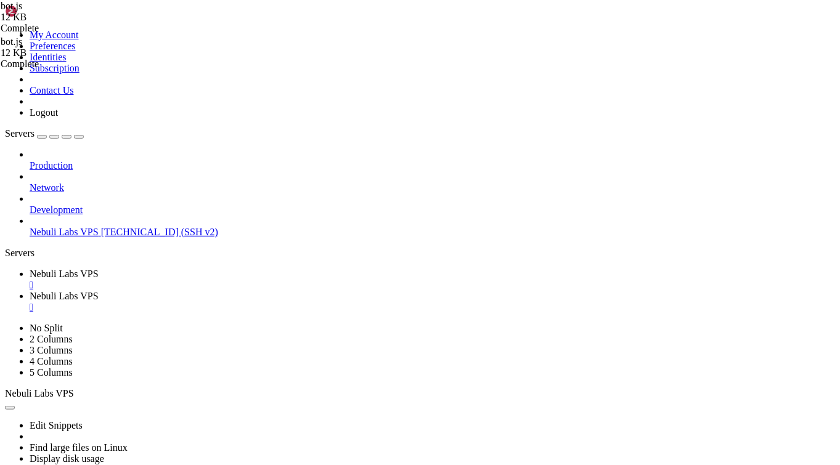
type textarea "return message.reply('❌ YH"
type textarea "return message.reply('❌ Y }"
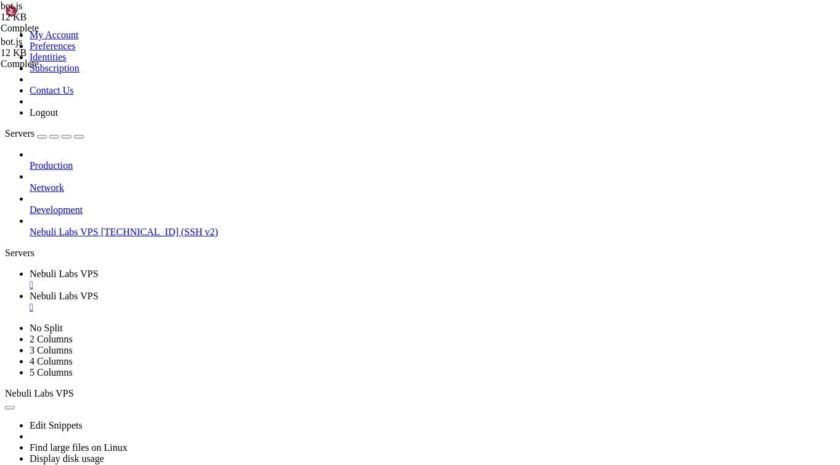
drag, startPoint x: 491, startPoint y: 348, endPoint x: 289, endPoint y: 347, distance: 201.5
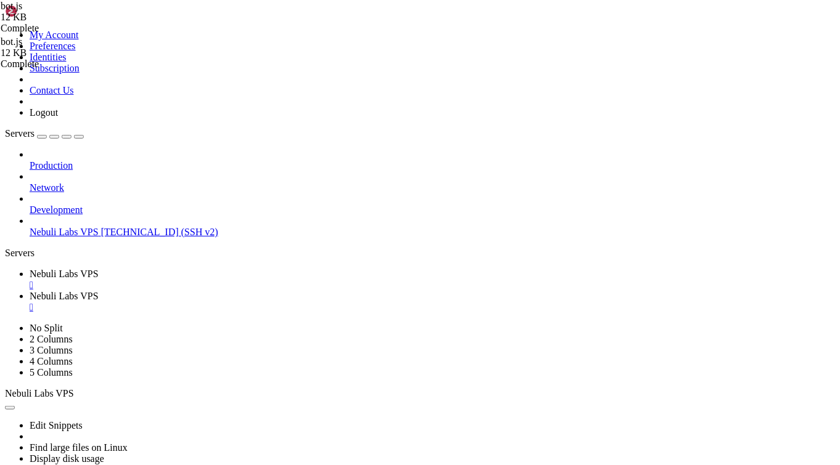
drag, startPoint x: 388, startPoint y: 371, endPoint x: 310, endPoint y: 366, distance: 78.4
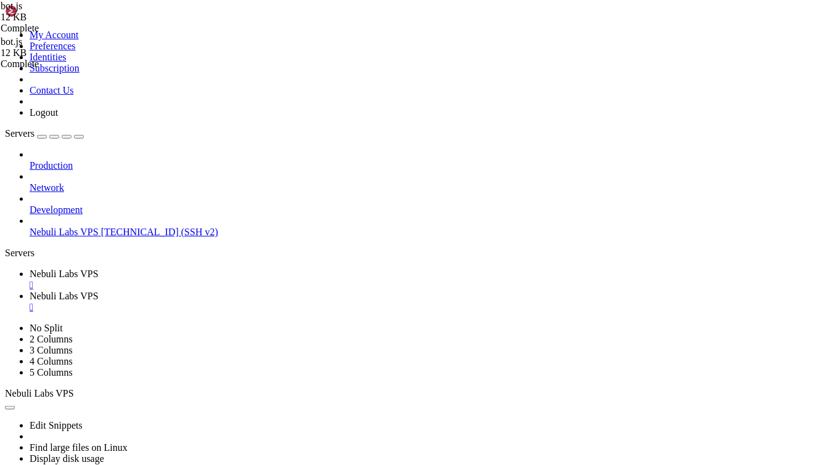
scroll to position [1625, 0]
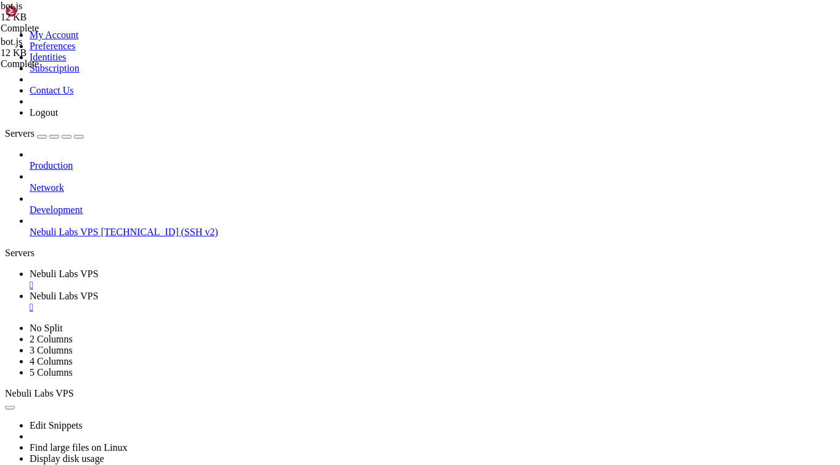
type textarea "});"
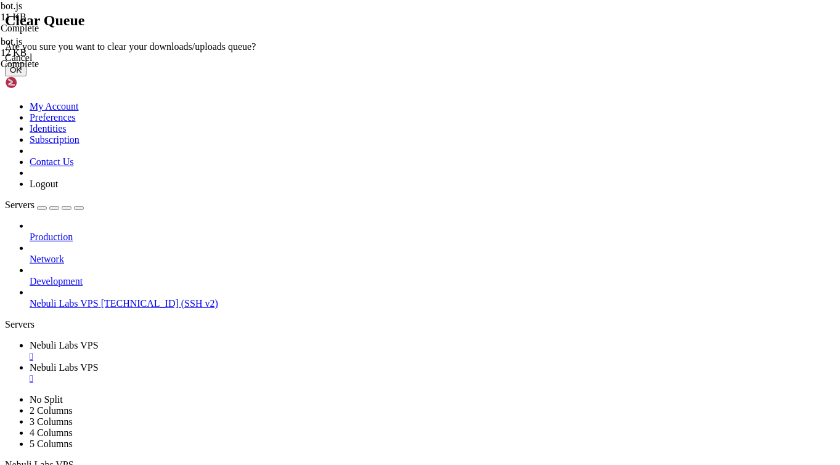
click at [27, 76] on button "OK" at bounding box center [16, 69] width 22 height 13
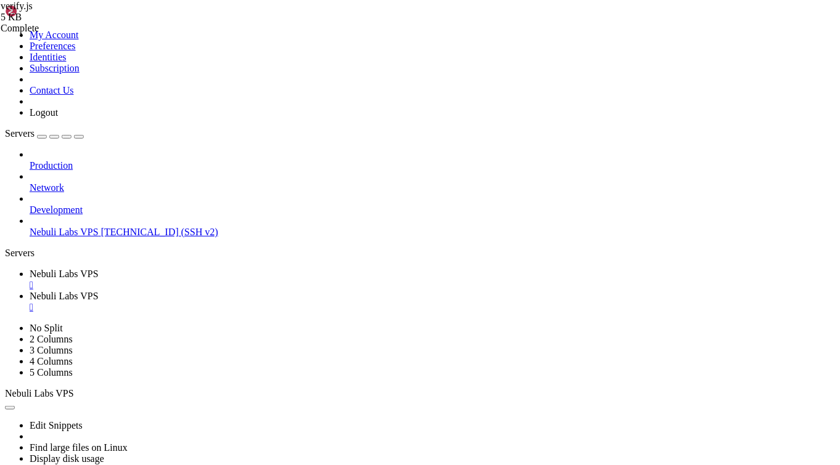
type textarea "}"
paste textarea
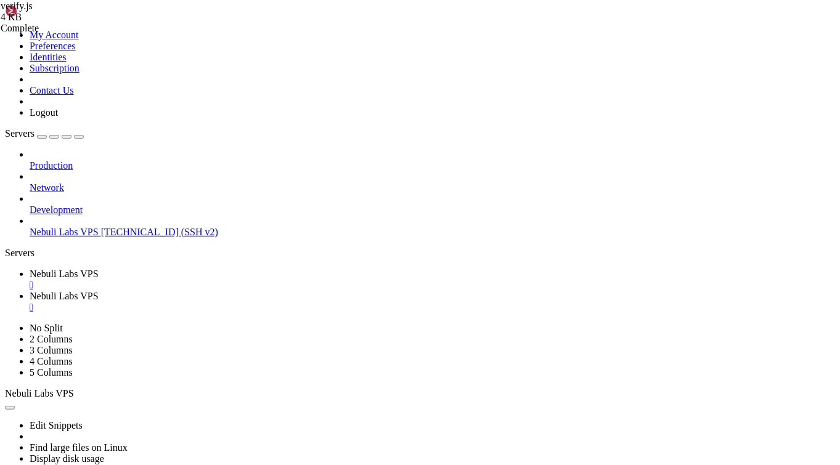
type textarea "});"
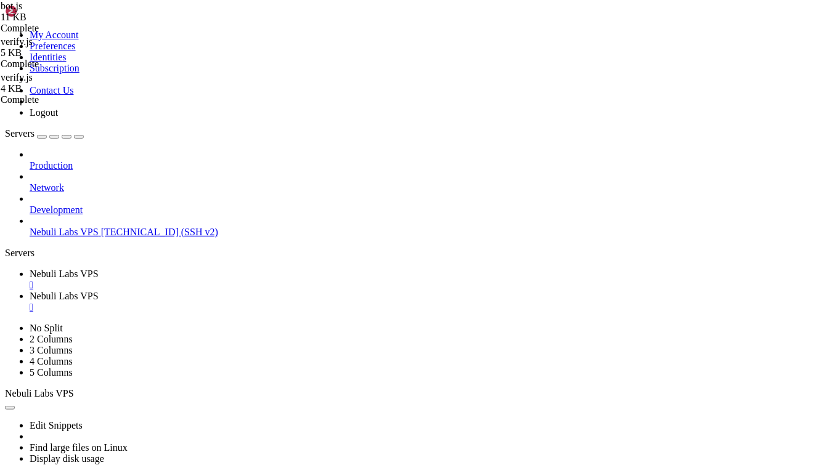
drag, startPoint x: 267, startPoint y: 163, endPoint x: 325, endPoint y: 166, distance: 57.4
paste textarea "MTM4NTI4ODQ4MzU5Mjk5NDgyNg.GX6mt2.yeb-Y1yDuc1nPWxplSe869FHO7FOTr1p0G_pbg"
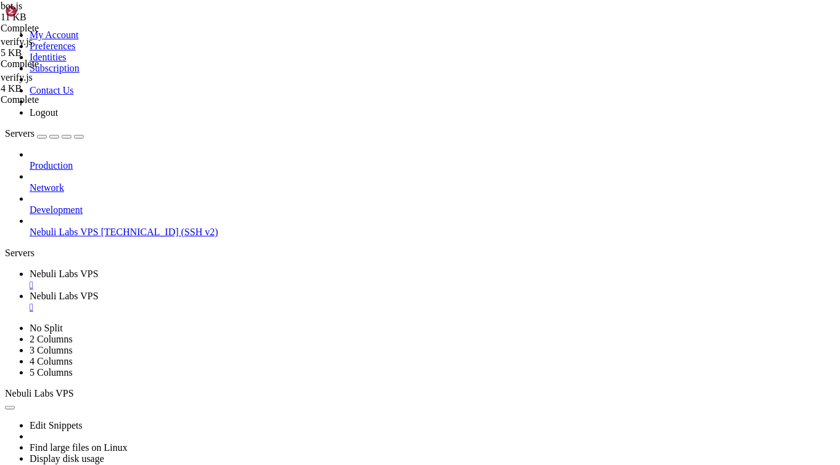
drag, startPoint x: 266, startPoint y: 169, endPoint x: 333, endPoint y: 172, distance: 66.6
paste textarea "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"
type textarea "const GROQ_API_KEY = "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";"
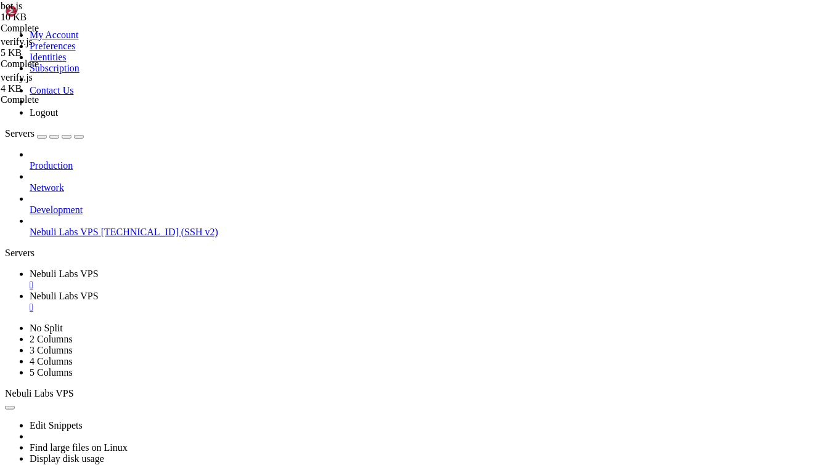
click at [99, 269] on span "Nebuli Labs VPS" at bounding box center [64, 274] width 69 height 10
drag, startPoint x: 57, startPoint y: 173, endPoint x: 23, endPoint y: 60, distance: 117.6
click at [99, 291] on span "Nebuli Labs VPS" at bounding box center [64, 296] width 69 height 10
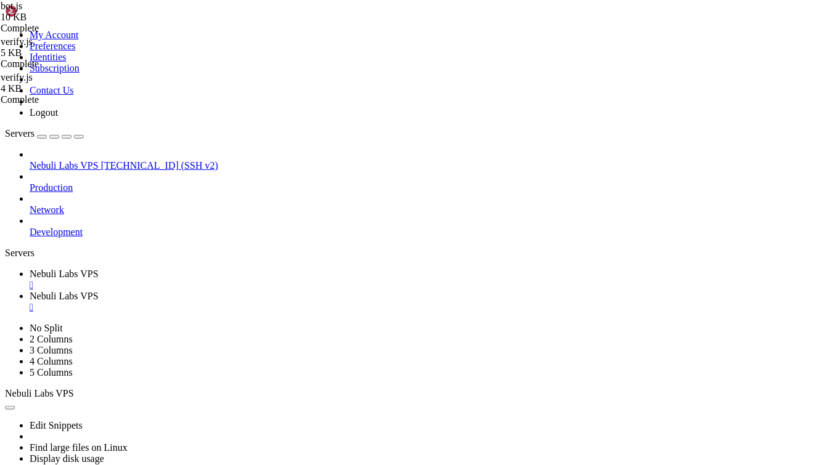
click at [99, 269] on span "Nebuli Labs VPS" at bounding box center [64, 274] width 69 height 10
drag, startPoint x: 10, startPoint y: 613, endPoint x: 93, endPoint y: 831, distance: 233.5
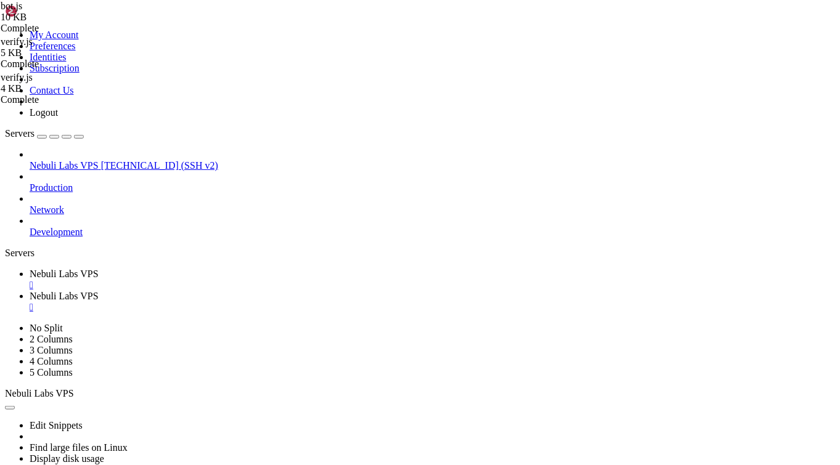
drag, startPoint x: 7, startPoint y: 831, endPoint x: 317, endPoint y: 861, distance: 312.0
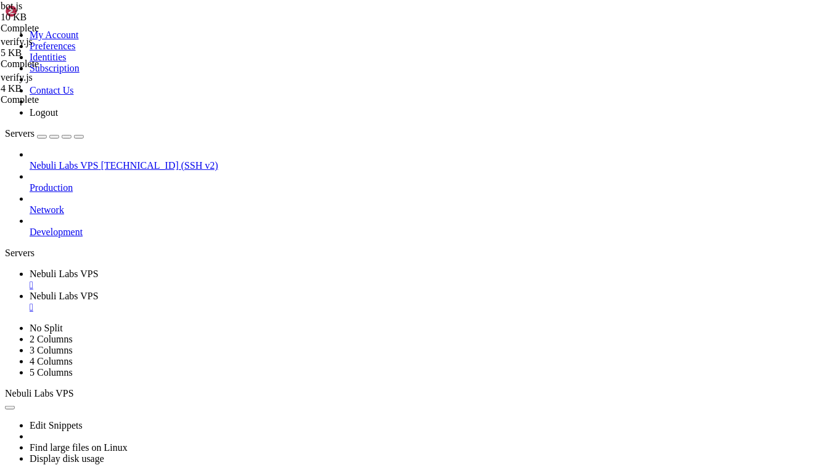
drag, startPoint x: 10, startPoint y: 833, endPoint x: 396, endPoint y: 876, distance: 387.6
click at [300, 291] on link "Nebuli Labs VPS " at bounding box center [433, 302] width 806 height 22
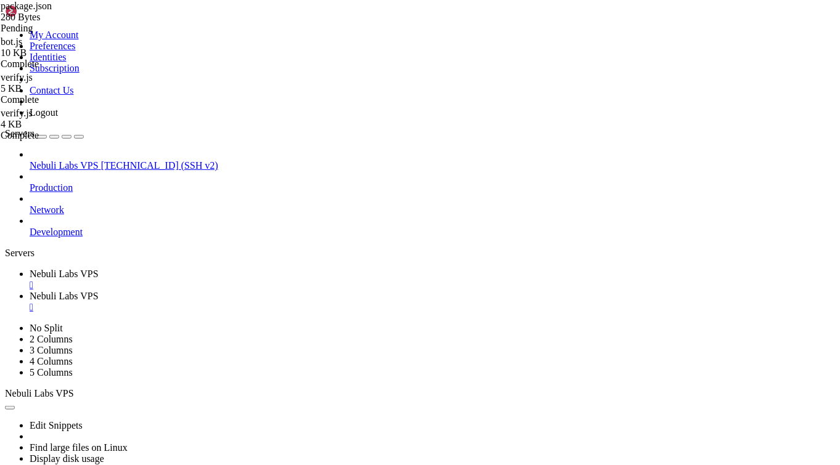
type textarea ""license": "ISC","
paste textarea ""type": "module","
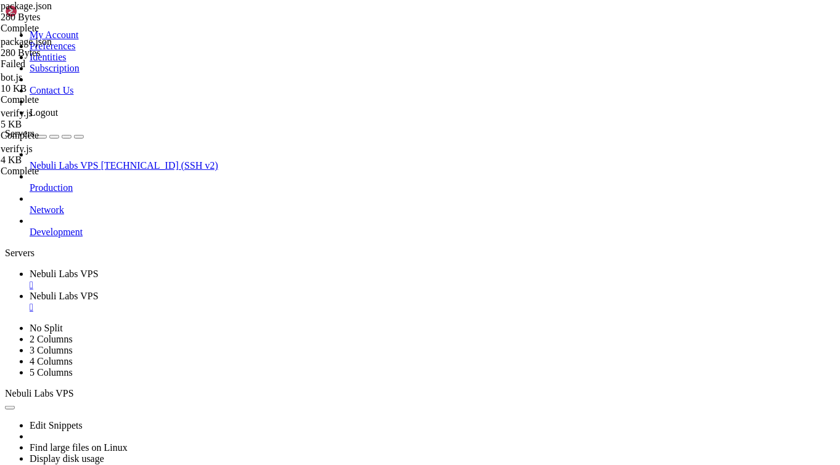
type textarea ""type": "module","
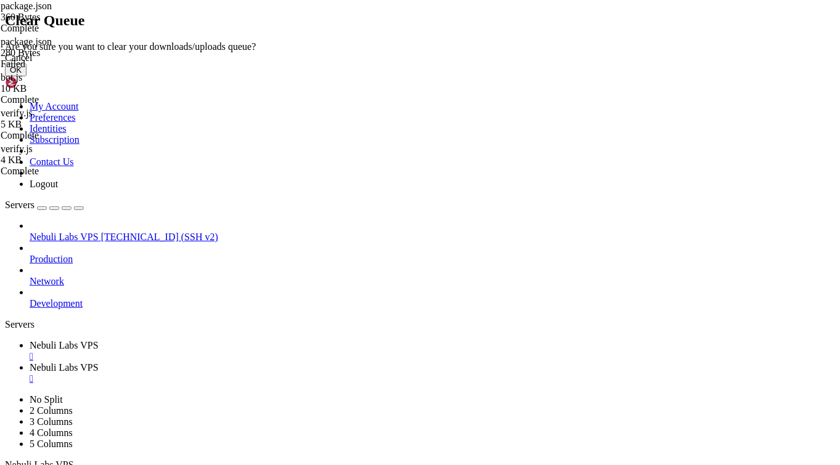
click at [27, 76] on button "OK" at bounding box center [16, 69] width 22 height 13
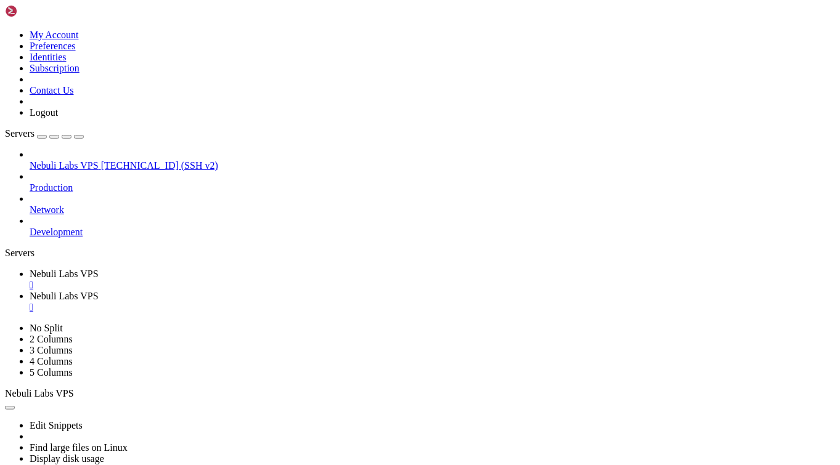
click at [99, 269] on span "Nebuli Labs VPS" at bounding box center [64, 274] width 69 height 10
click at [248, 280] on div "" at bounding box center [433, 285] width 806 height 11
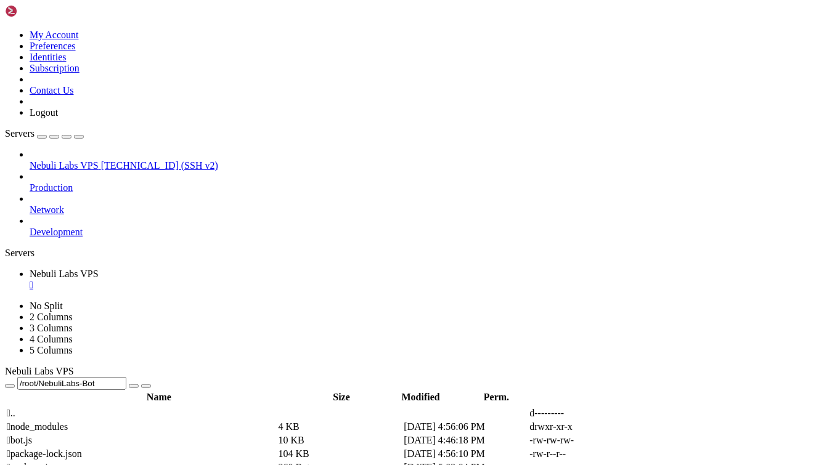
click at [63, 160] on span "Nebuli Labs VPS" at bounding box center [64, 165] width 69 height 10
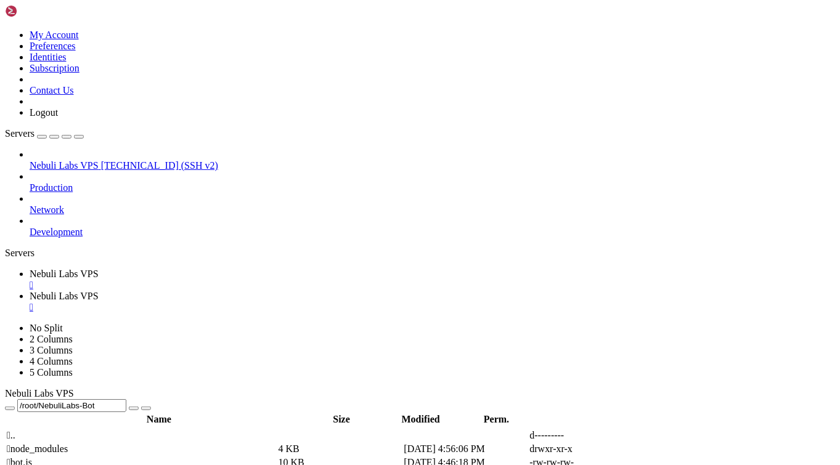
scroll to position [105, 0]
click at [99, 269] on span "Nebuli Labs VPS" at bounding box center [64, 274] width 69 height 10
drag, startPoint x: 258, startPoint y: 142, endPoint x: 176, endPoint y: 141, distance: 82.0
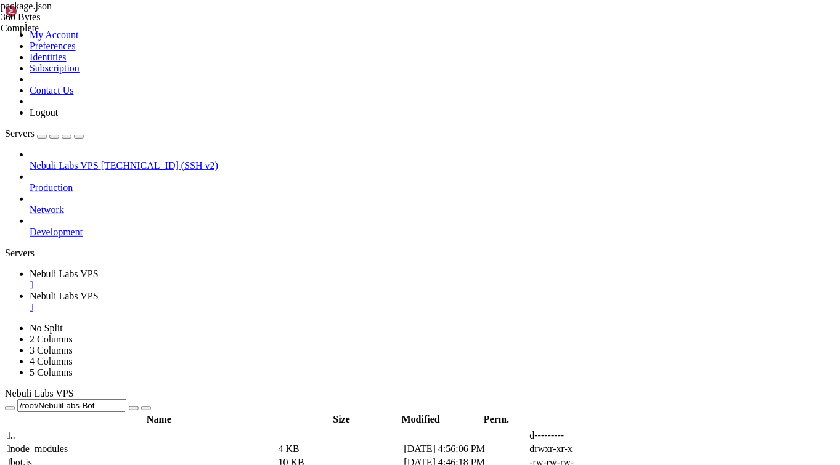
type textarea ""type": "module","
type textarea ""license": "ISC","
type textarea "}"
paste textarea
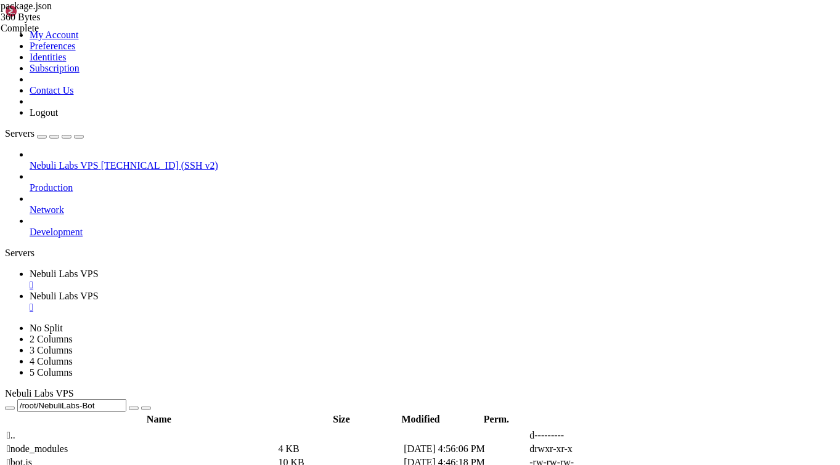
type textarea ""dotenv": "^16.4.5""
drag, startPoint x: 282, startPoint y: 192, endPoint x: 173, endPoint y: 192, distance: 109.1
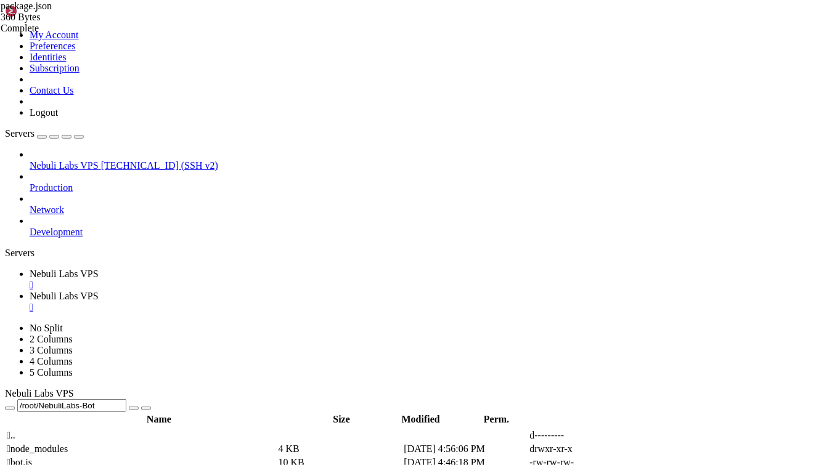
drag, startPoint x: 276, startPoint y: 192, endPoint x: 165, endPoint y: 196, distance: 111.6
type textarea ""dotenv": "^16.4.5""
type textarea ""firebase-admin": "^13.5.0""
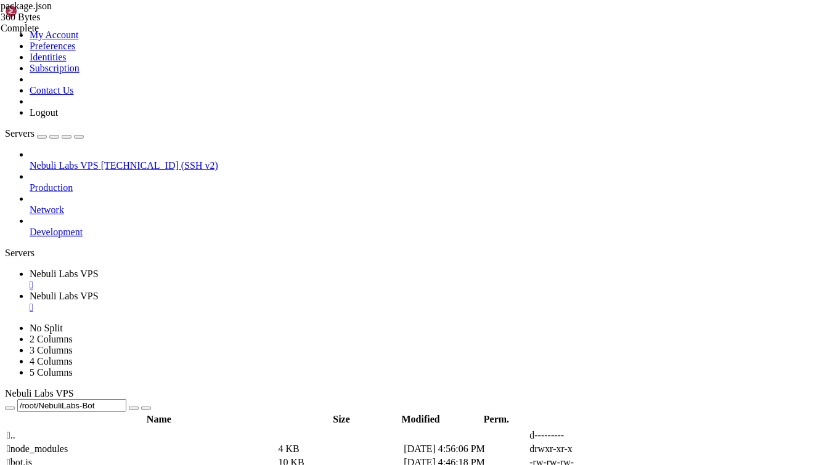
click at [99, 291] on span "Nebuli Labs VPS" at bounding box center [64, 296] width 69 height 10
click at [359, 302] on div "" at bounding box center [433, 307] width 806 height 11
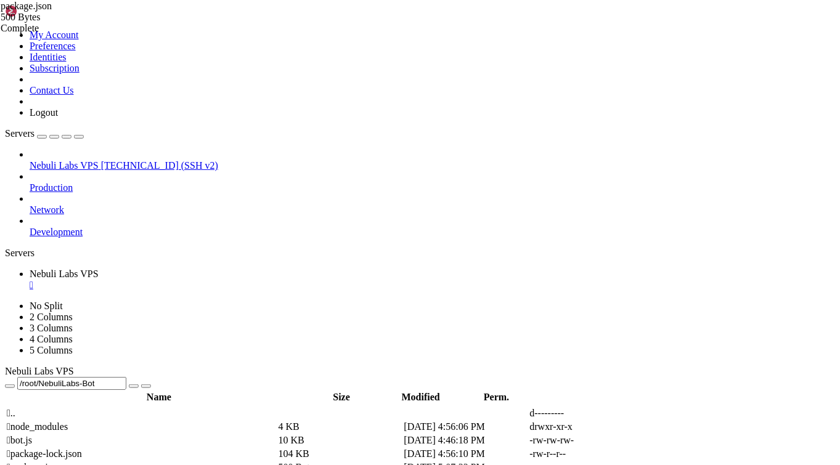
click at [101, 160] on span "[TECHNICAL_ID] (SSH v2)" at bounding box center [159, 165] width 117 height 10
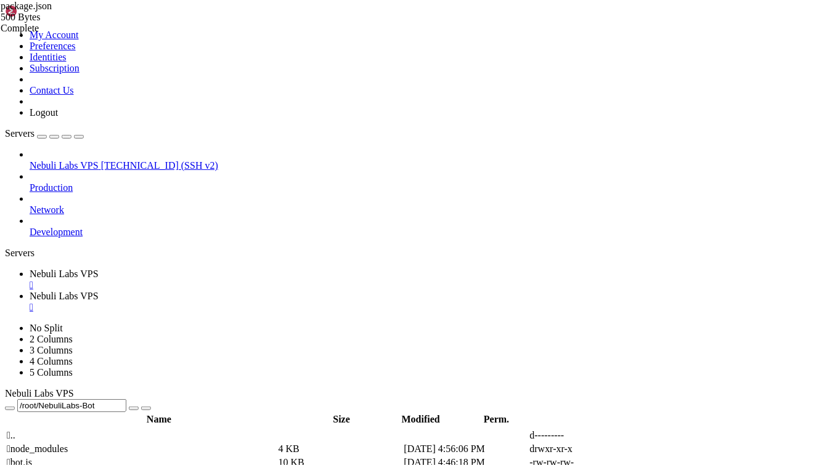
scroll to position [0, 0]
click at [221, 269] on link "Nebuli Labs VPS " at bounding box center [433, 280] width 806 height 22
click at [656, 463] on icon at bounding box center [656, 463] width 0 height 0
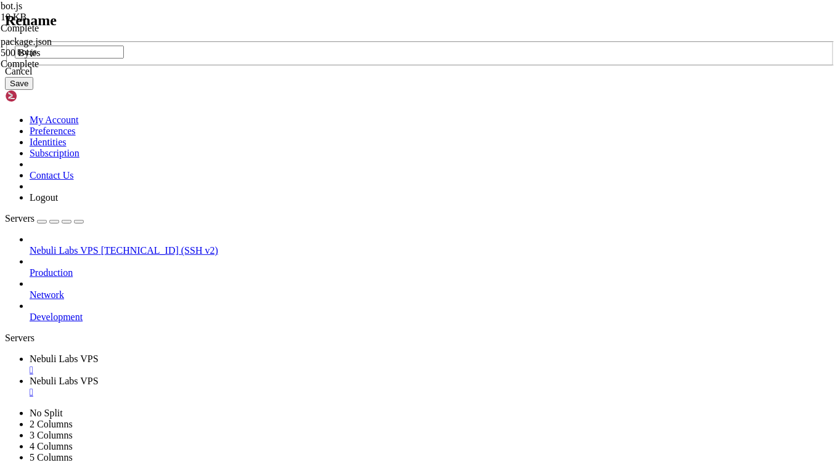
click at [124, 59] on input "bot.js" at bounding box center [69, 52] width 109 height 13
type input "bot.cjs"
click at [33, 90] on button "Save" at bounding box center [19, 83] width 28 height 13
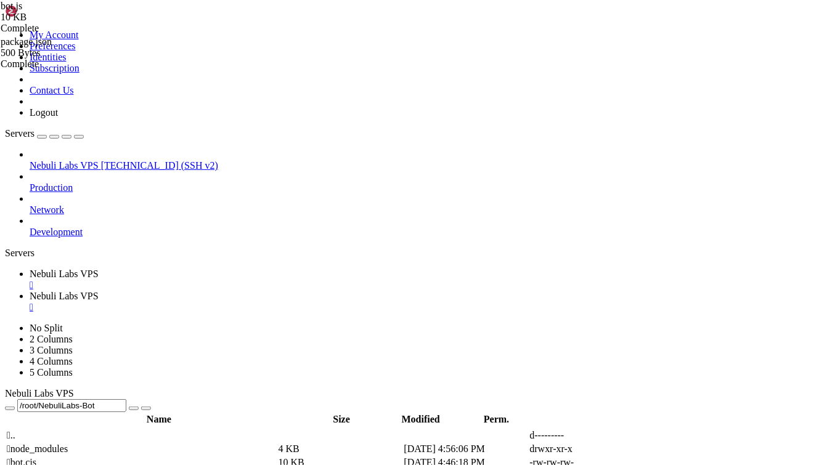
click at [99, 291] on span "Nebuli Labs VPS" at bounding box center [64, 296] width 69 height 10
click at [360, 302] on div "" at bounding box center [433, 307] width 806 height 11
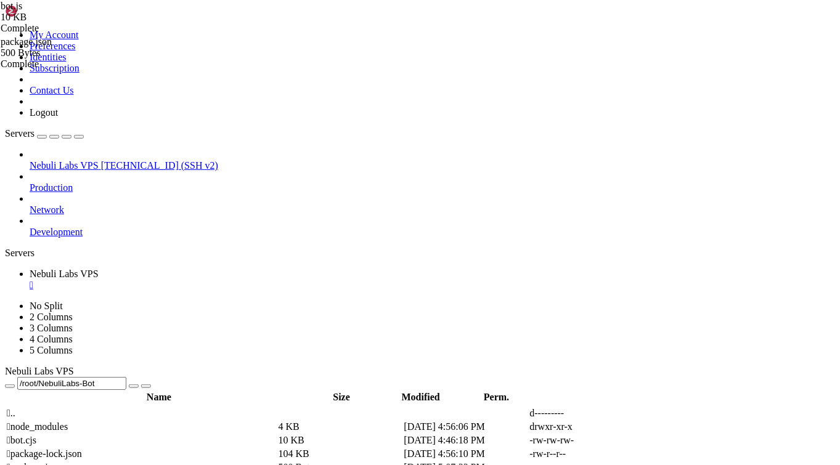
click at [59, 160] on span "Nebuli Labs VPS" at bounding box center [64, 165] width 69 height 10
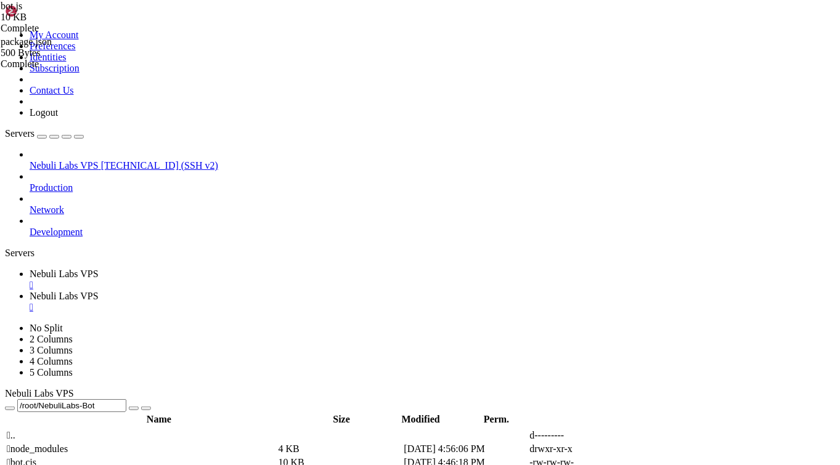
scroll to position [0, 0]
click at [73, 182] on span "Production" at bounding box center [51, 187] width 43 height 10
click at [30, 182] on icon at bounding box center [30, 182] width 0 height 0
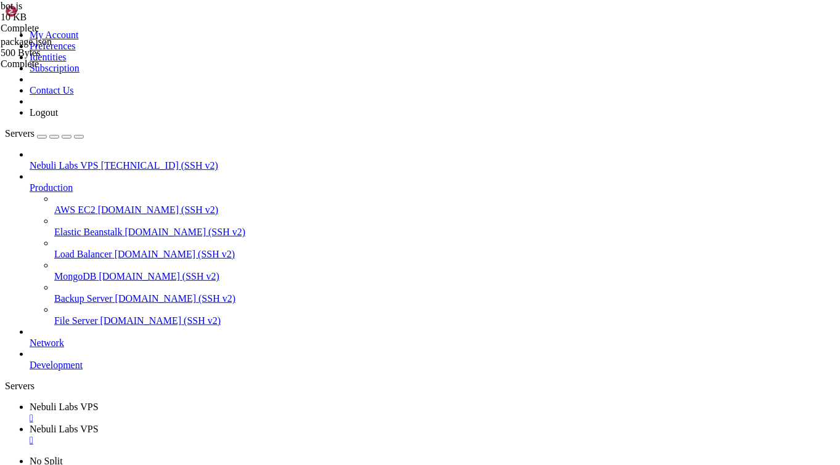
click at [92, 205] on span "AWS EC2" at bounding box center [74, 210] width 41 height 10
click at [62, 205] on span "AWS EC2" at bounding box center [74, 210] width 41 height 10
click at [435, 457] on div "" at bounding box center [433, 462] width 806 height 11
click at [76, 160] on span "Nebuli Labs VPS" at bounding box center [64, 165] width 69 height 10
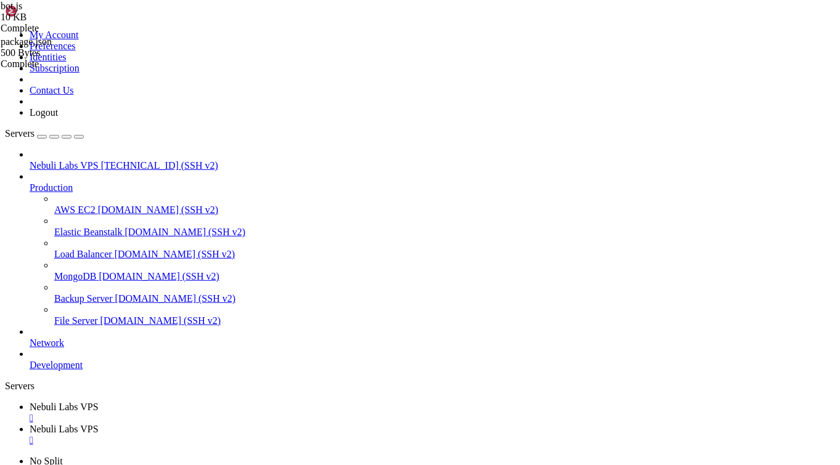
click at [203, 402] on link "Nebuli Labs VPS " at bounding box center [433, 413] width 806 height 22
drag, startPoint x: 284, startPoint y: 41, endPoint x: 211, endPoint y: 44, distance: 73.4
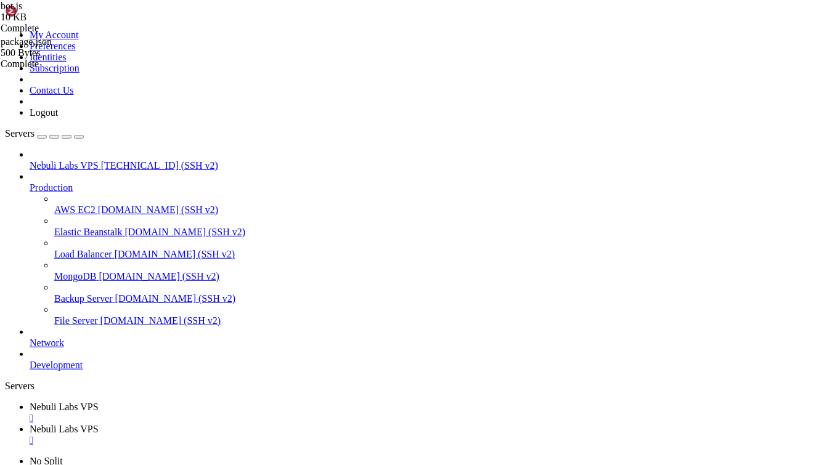
drag, startPoint x: 232, startPoint y: 43, endPoint x: 190, endPoint y: 49, distance: 42.5
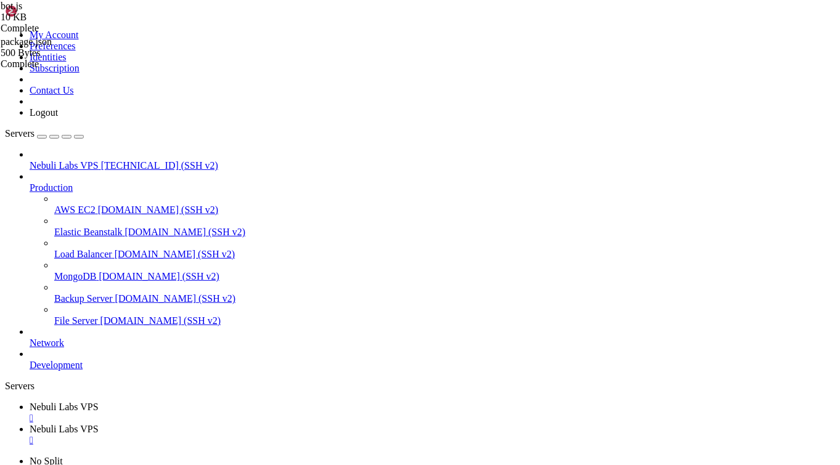
scroll to position [73, 0]
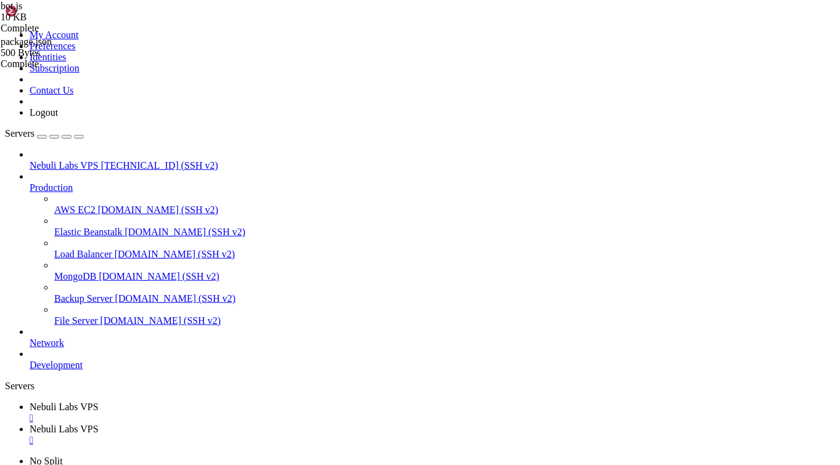
drag, startPoint x: 275, startPoint y: 44, endPoint x: 210, endPoint y: 49, distance: 65.5
drag, startPoint x: 212, startPoint y: 43, endPoint x: 193, endPoint y: 46, distance: 19.5
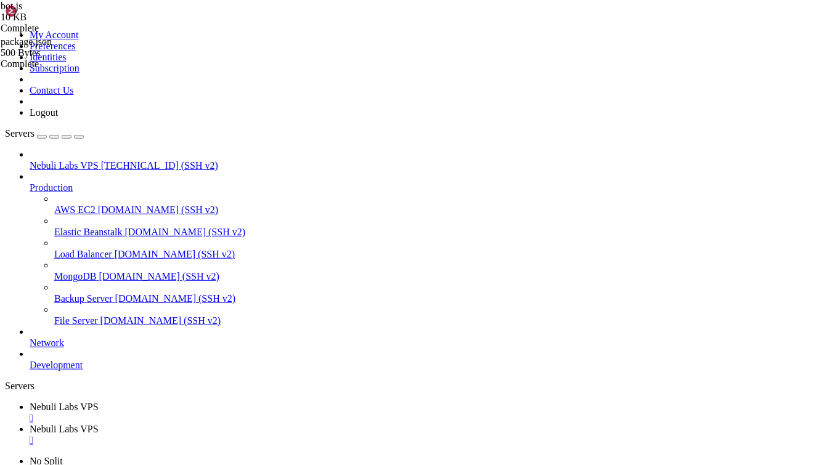
type input "/root"
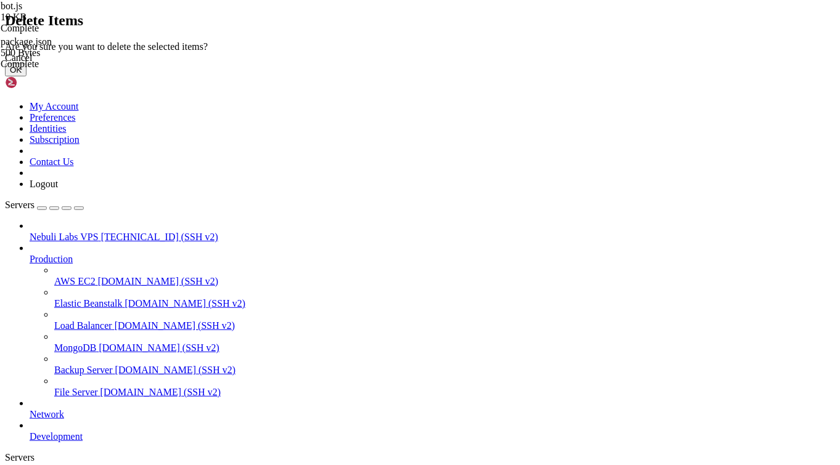
click at [27, 76] on button "OK" at bounding box center [16, 69] width 22 height 13
